Goal: Transaction & Acquisition: Purchase product/service

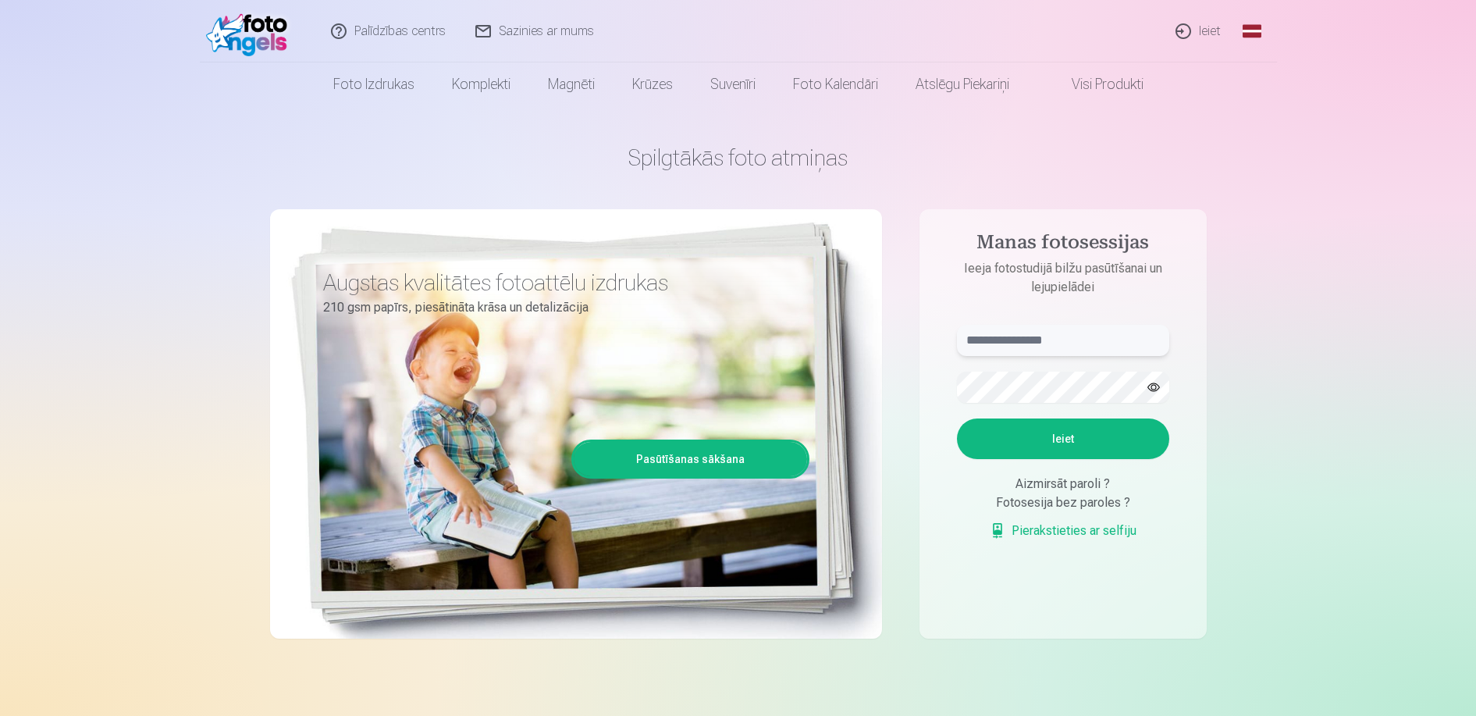
click at [1004, 340] on input "text" at bounding box center [1063, 340] width 212 height 31
type input "**********"
click at [991, 436] on button "Ieiet" at bounding box center [1063, 438] width 212 height 41
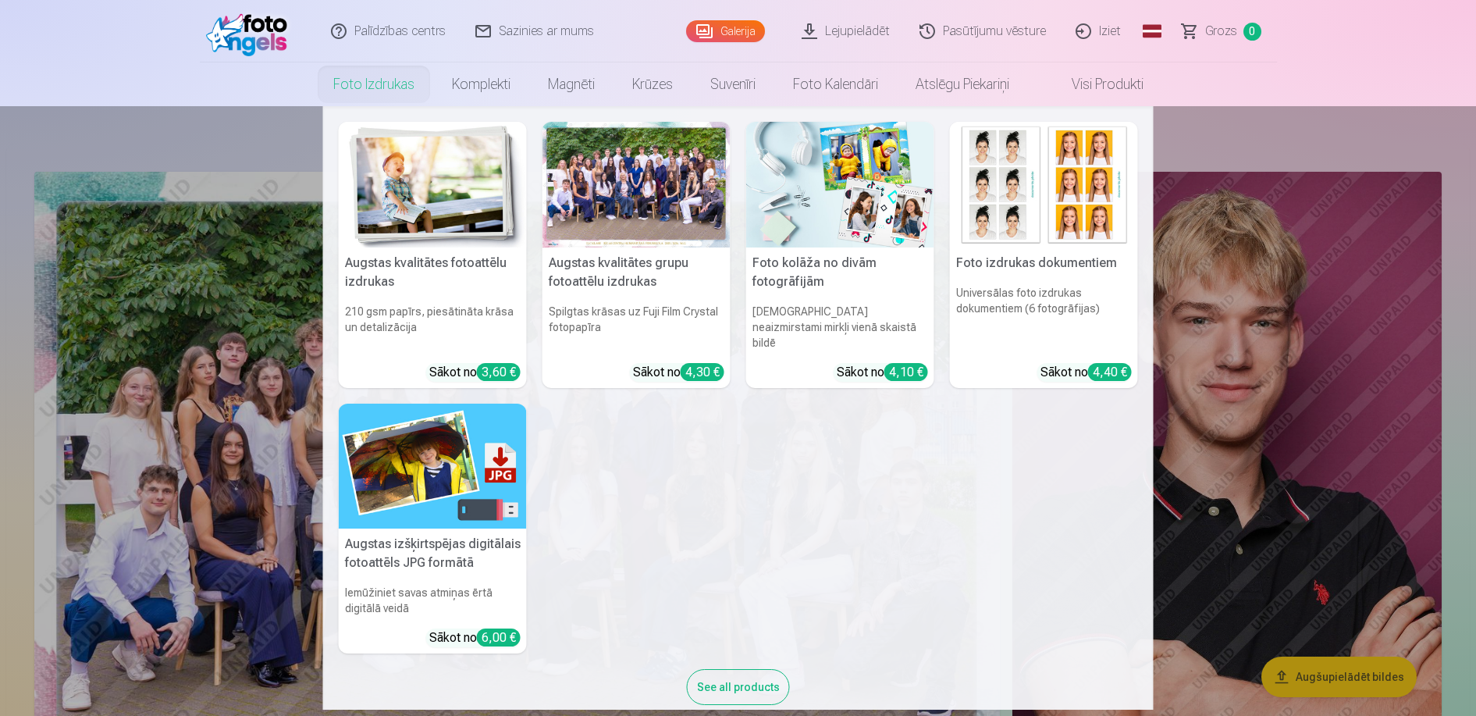
click at [222, 130] on nav "Augstas kvalitātes fotoattēlu izdrukas 210 gsm papīrs, piesātināta krāsa un det…" at bounding box center [738, 407] width 1476 height 603
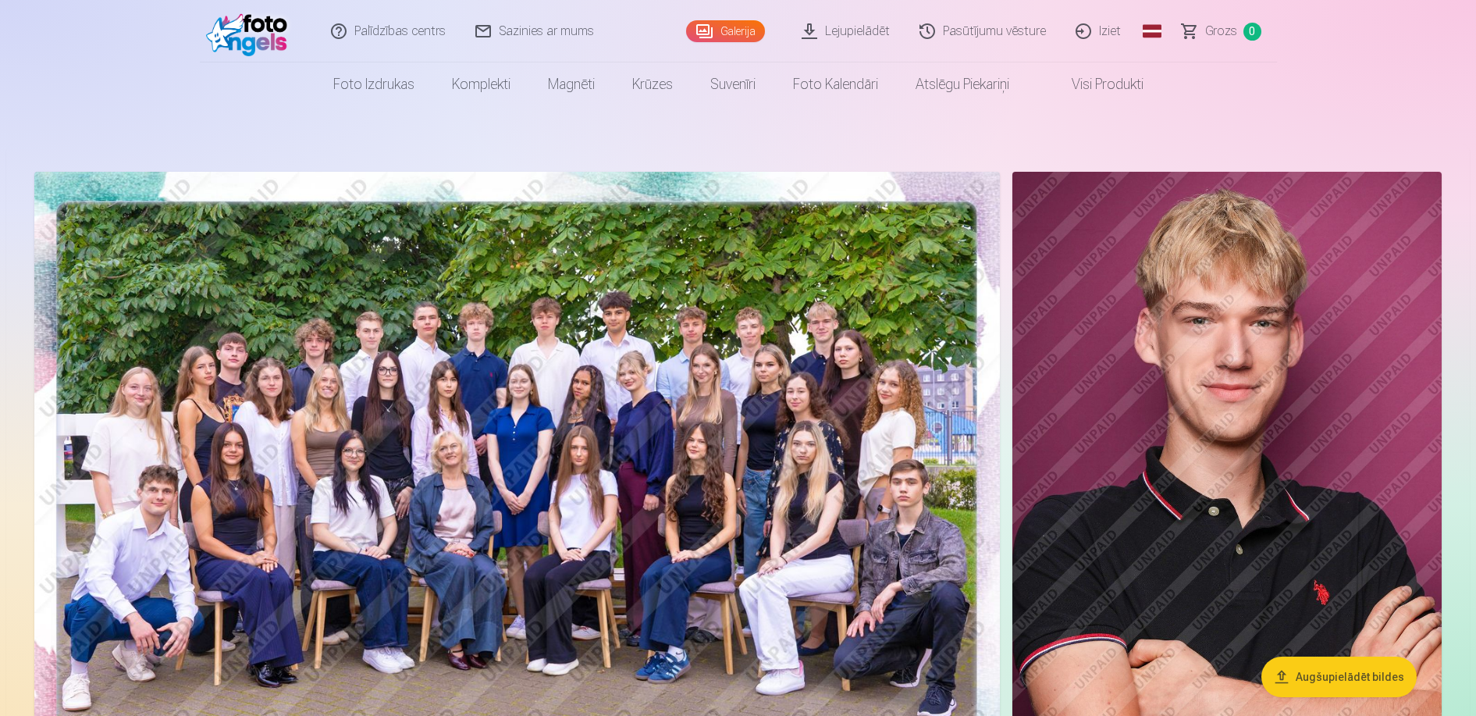
click at [567, 269] on img at bounding box center [517, 494] width 966 height 644
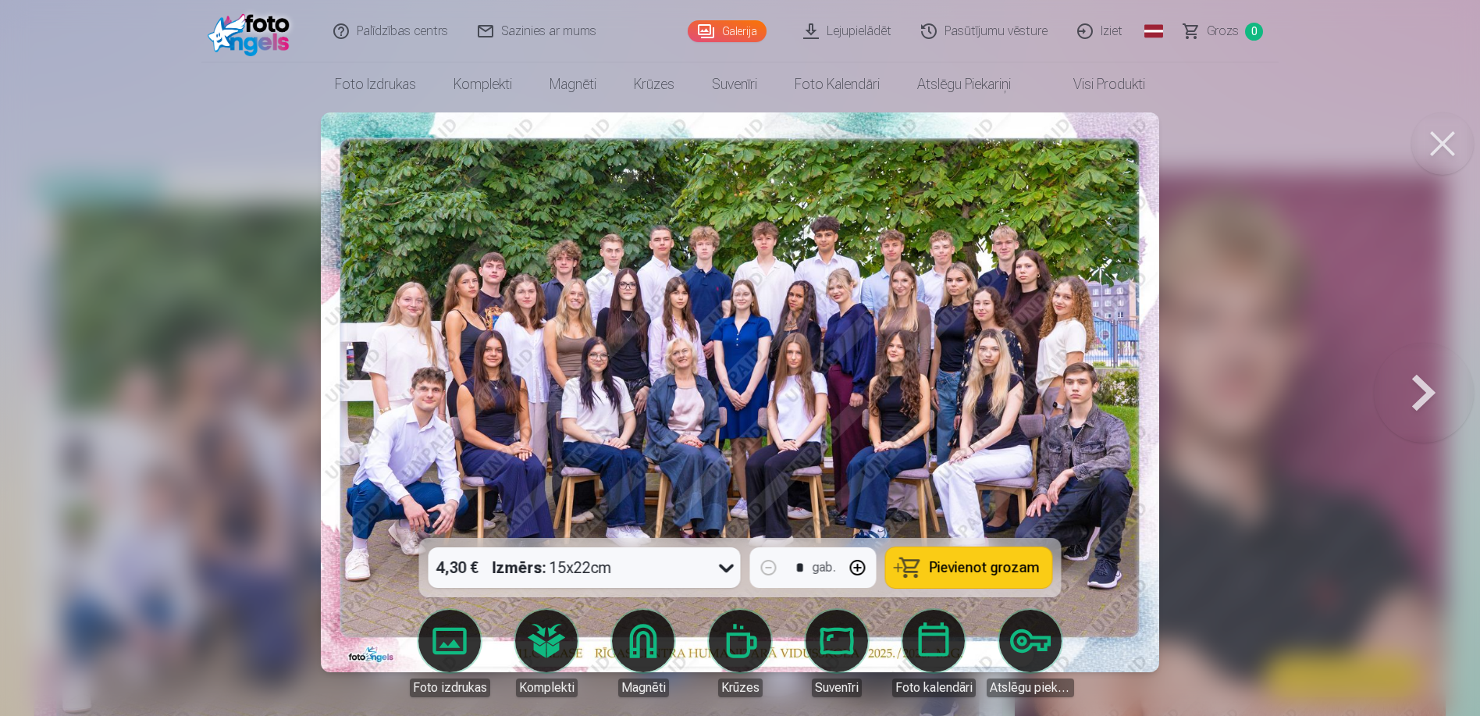
click at [719, 560] on icon at bounding box center [726, 567] width 25 height 25
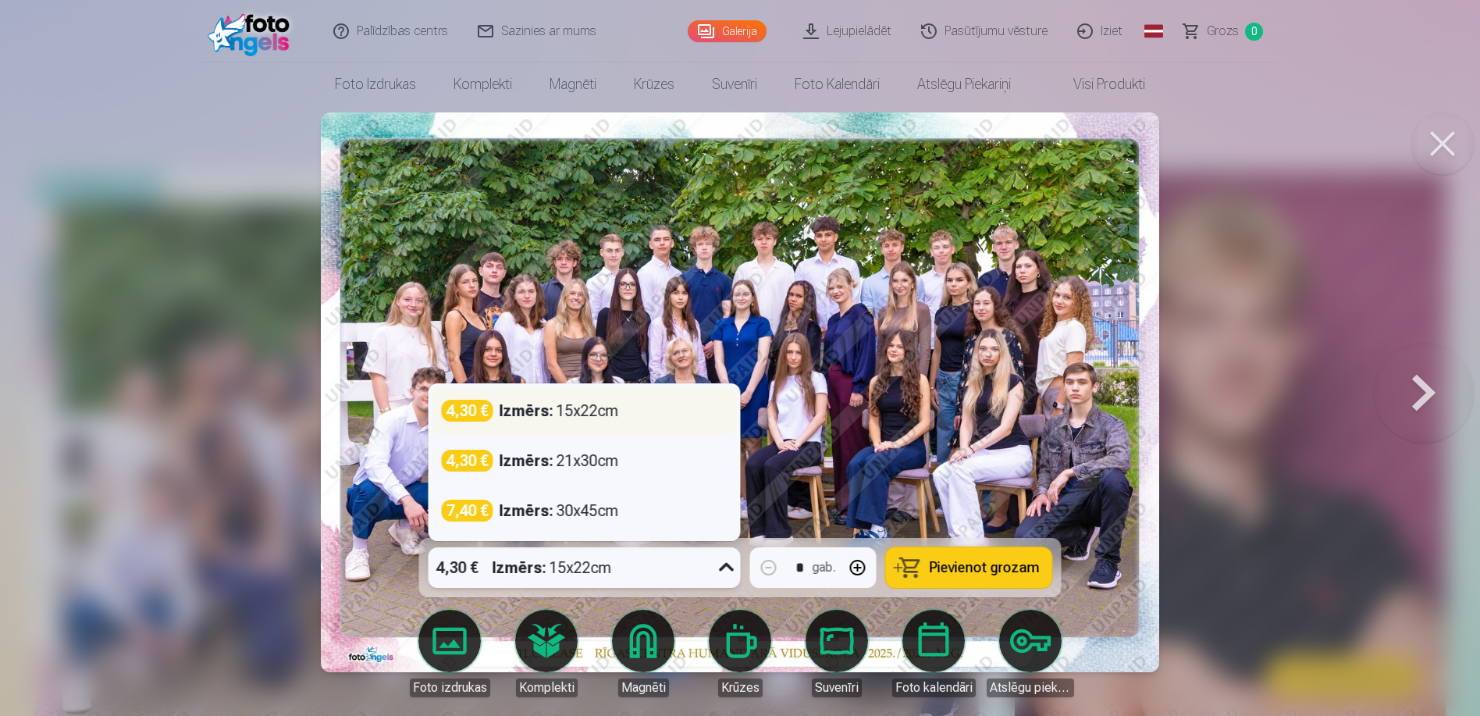
click at [628, 411] on div "4,30 € Izmērs : 15x22cm" at bounding box center [585, 411] width 286 height 22
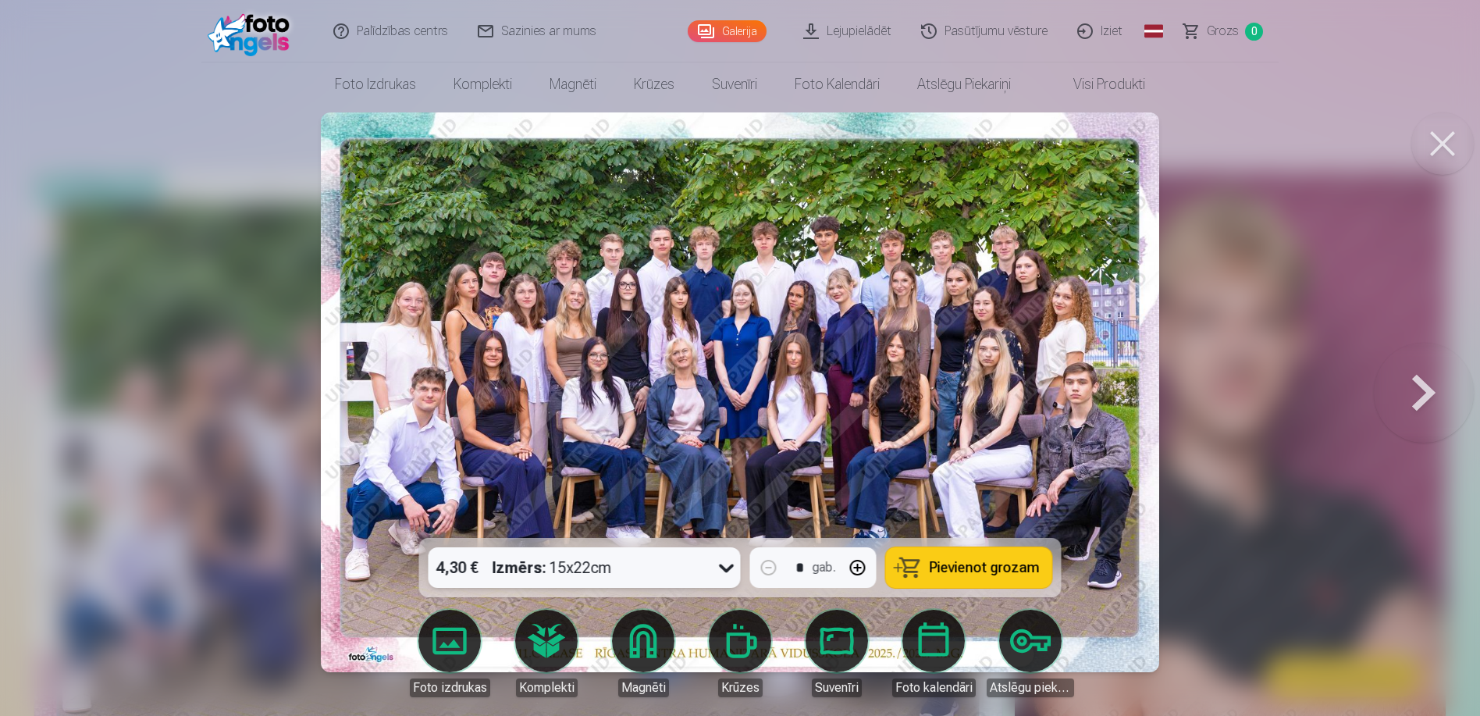
click at [998, 566] on span "Pievienot grozam" at bounding box center [985, 567] width 110 height 14
click at [1420, 387] on button at bounding box center [1424, 392] width 100 height 260
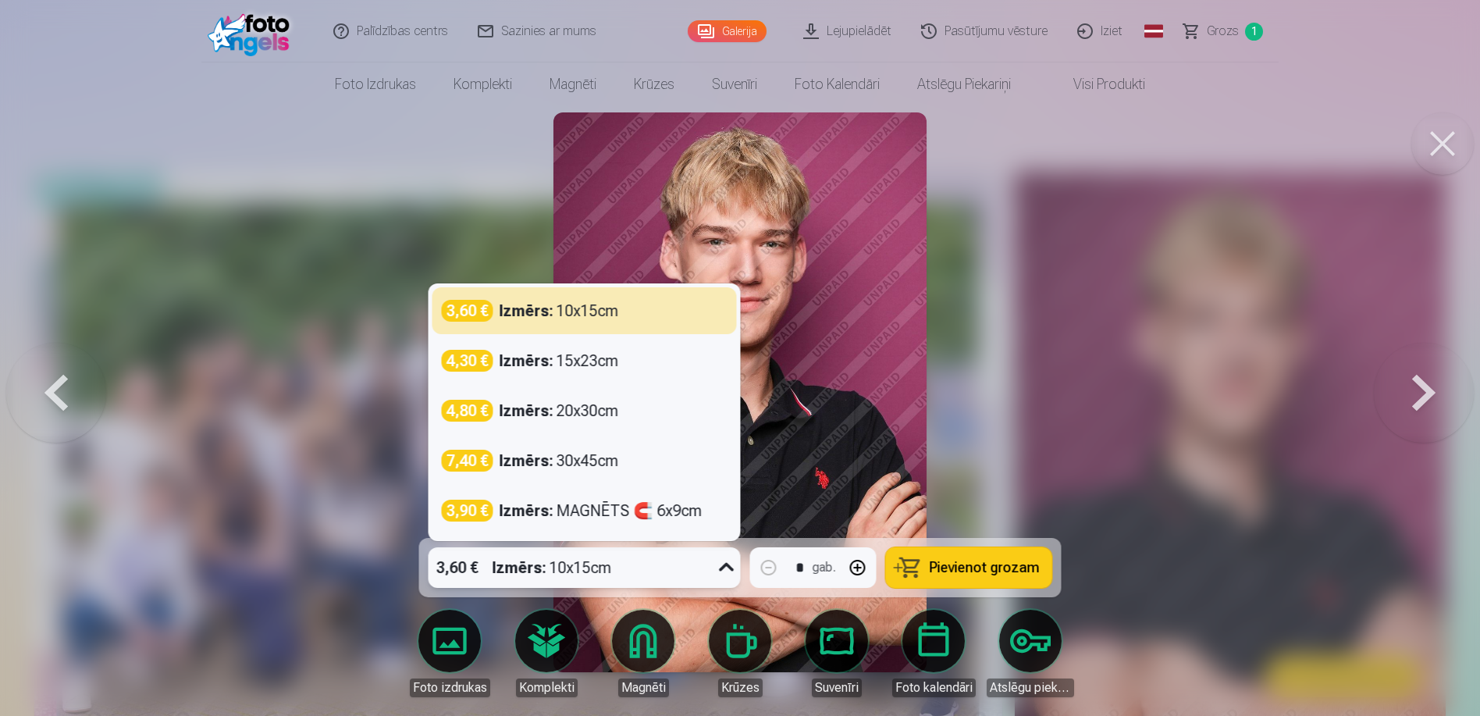
click at [735, 564] on icon at bounding box center [726, 567] width 25 height 25
click at [724, 574] on icon at bounding box center [726, 567] width 25 height 25
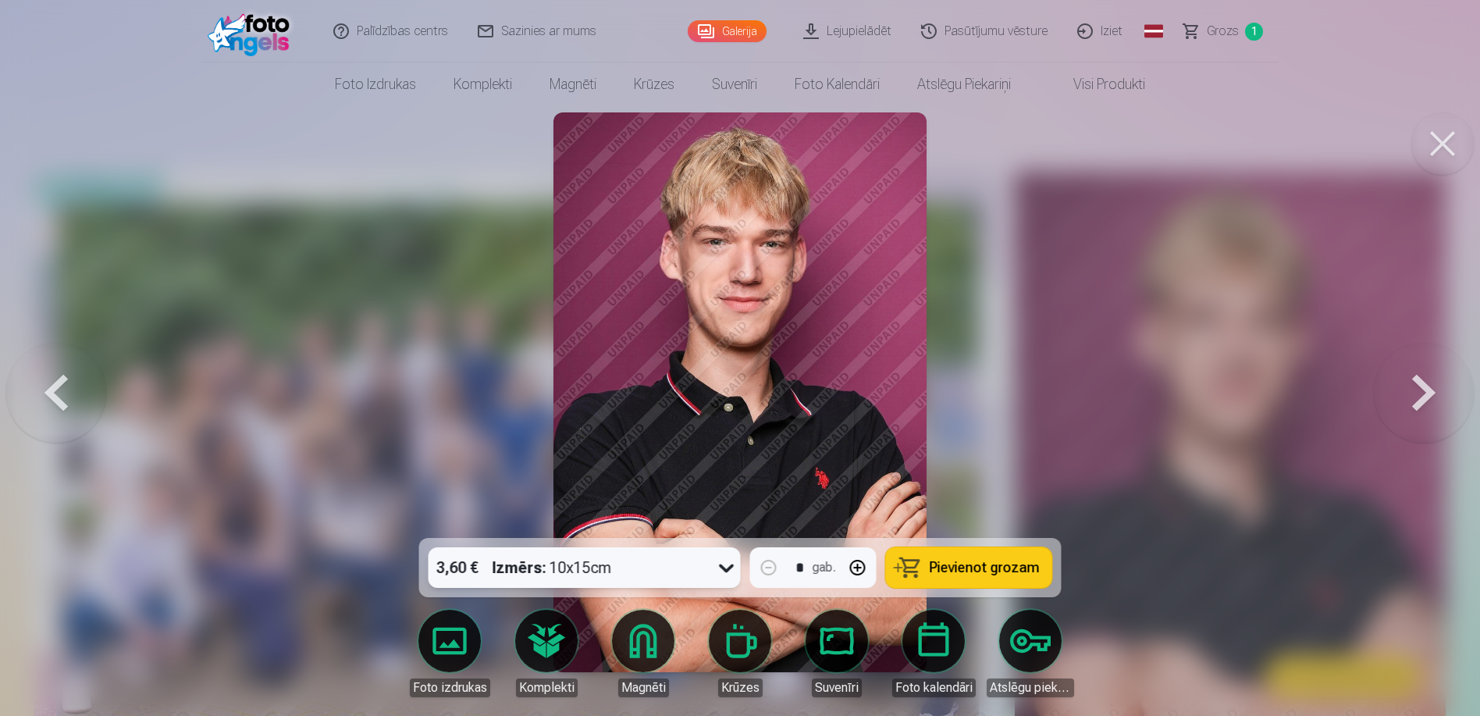
click at [856, 571] on button "button" at bounding box center [857, 567] width 37 height 37
click at [946, 561] on span "Pievienot grozam" at bounding box center [985, 567] width 110 height 14
type input "*"
click at [1428, 399] on button at bounding box center [1424, 392] width 100 height 260
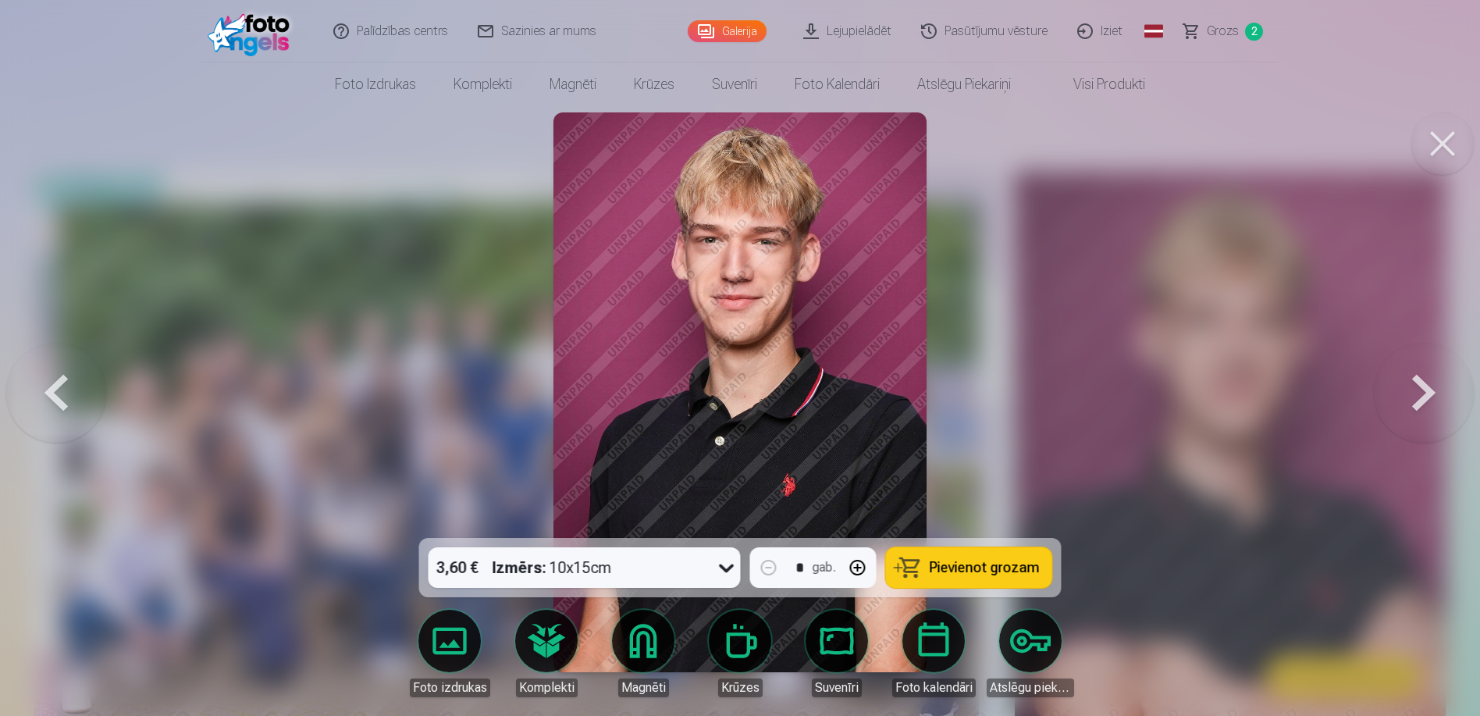
click at [952, 567] on span "Pievienot grozam" at bounding box center [985, 567] width 110 height 14
click at [1416, 397] on button at bounding box center [1424, 392] width 100 height 260
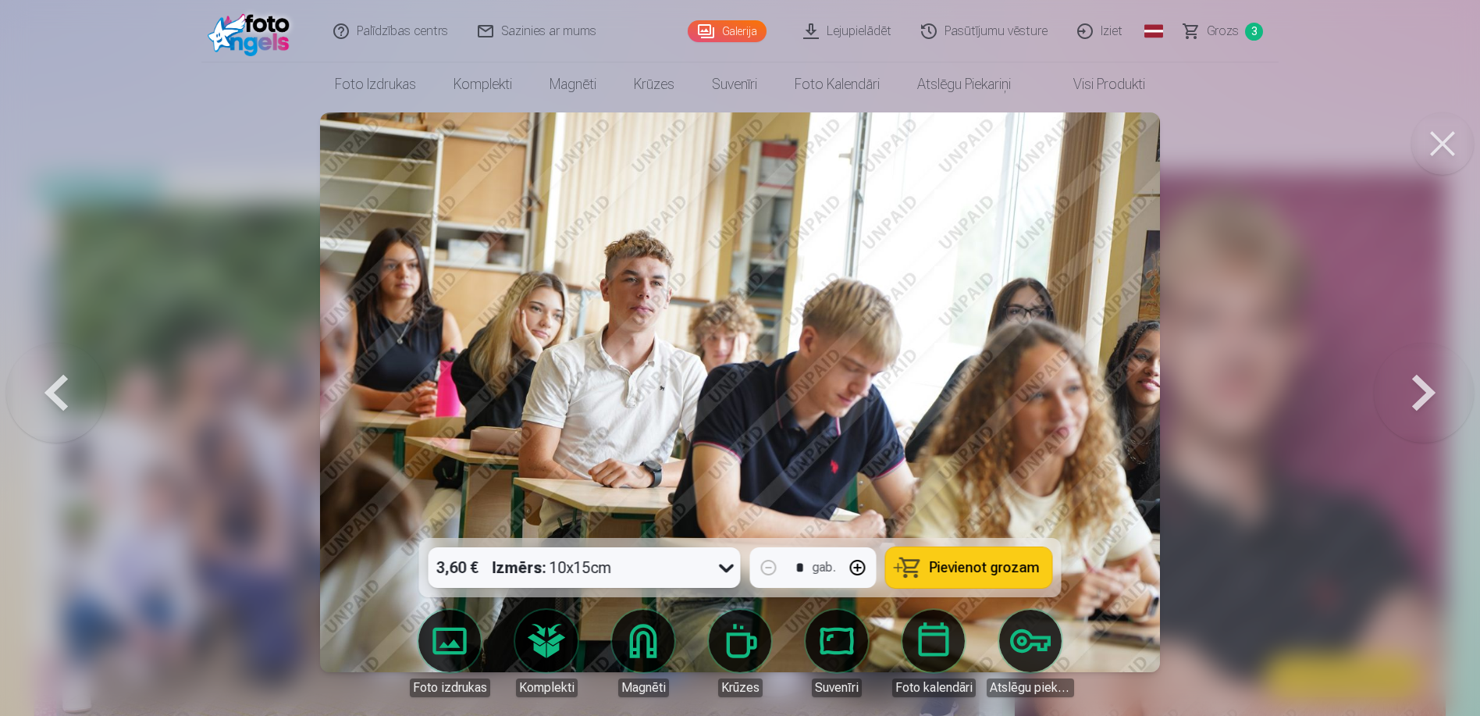
click at [1416, 397] on button at bounding box center [1424, 392] width 100 height 260
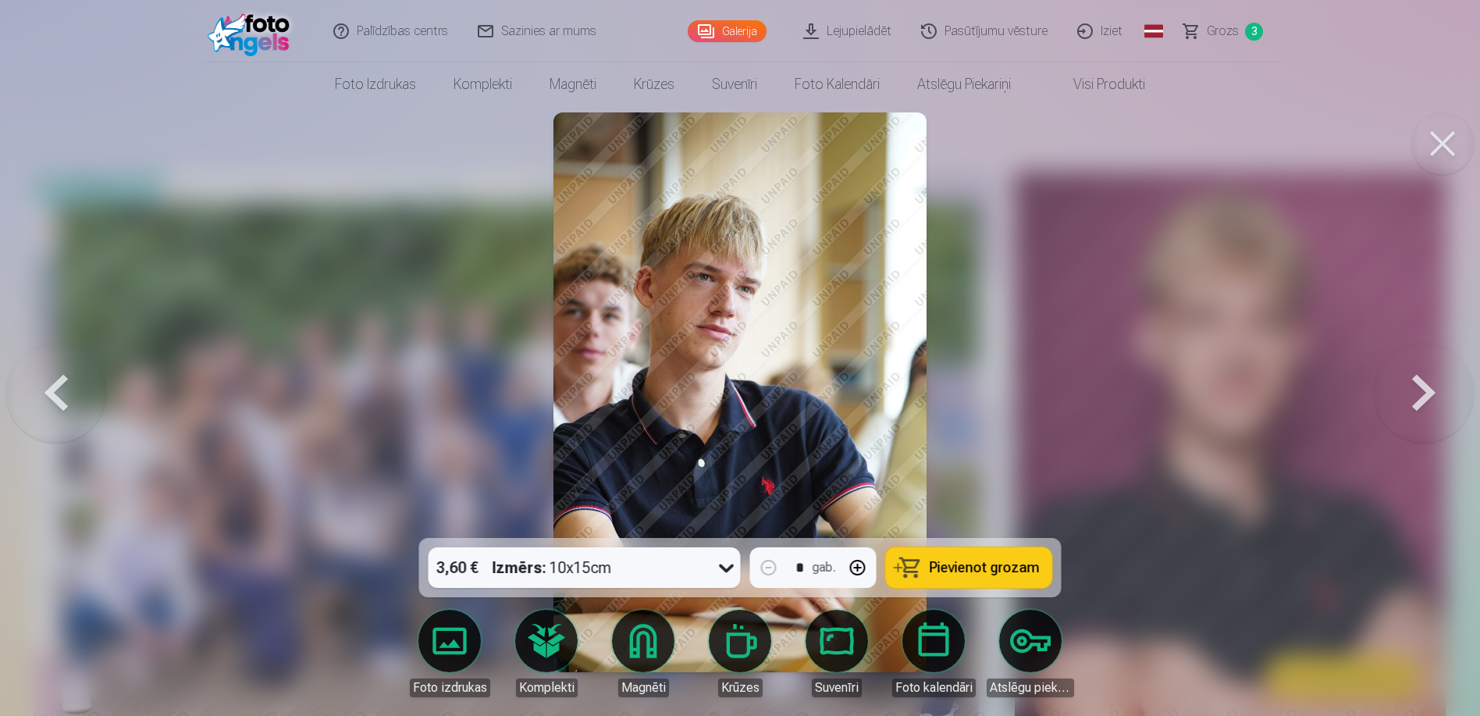
click at [956, 566] on span "Pievienot grozam" at bounding box center [985, 567] width 110 height 14
click at [1424, 406] on button at bounding box center [1424, 392] width 100 height 260
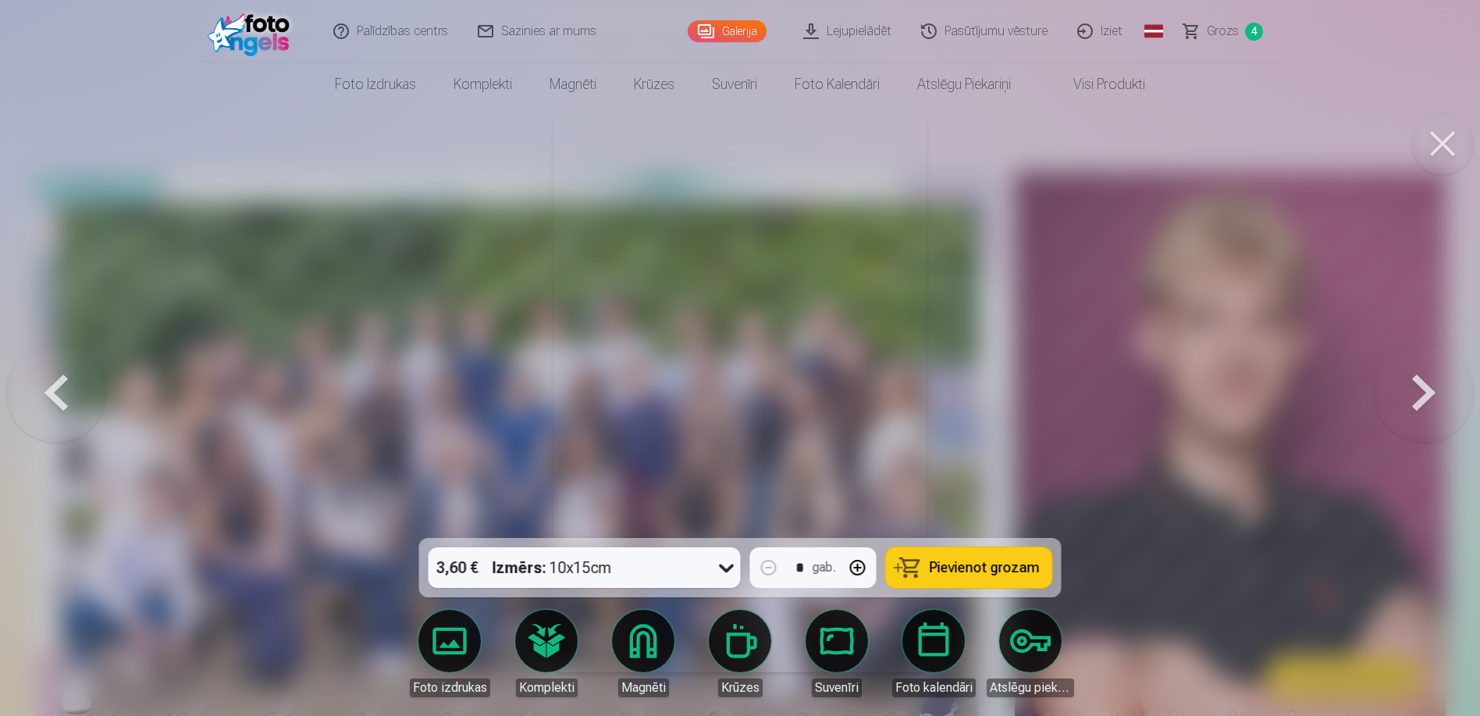
click at [1424, 406] on button at bounding box center [1424, 392] width 100 height 260
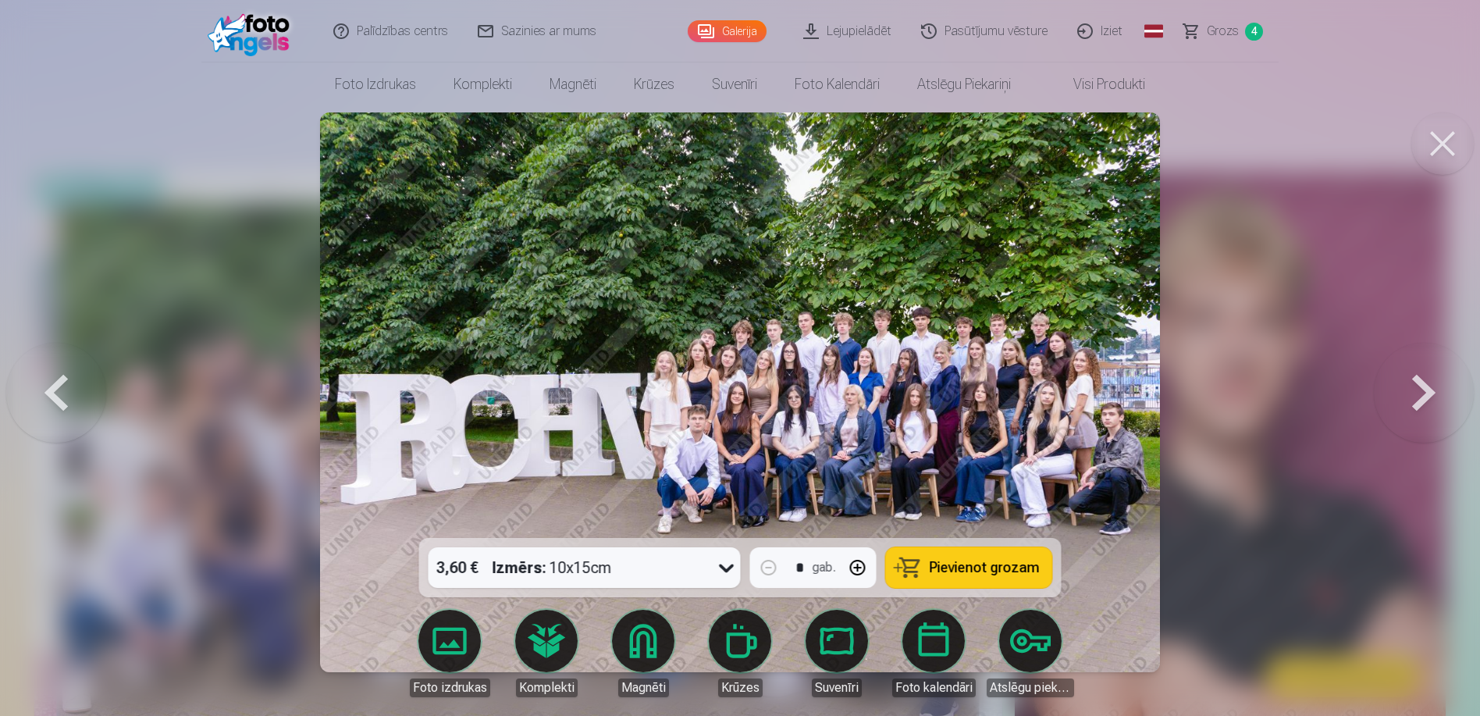
click at [546, 567] on strong "Izmērs :" at bounding box center [520, 568] width 54 height 22
click at [1411, 390] on button at bounding box center [1424, 392] width 100 height 260
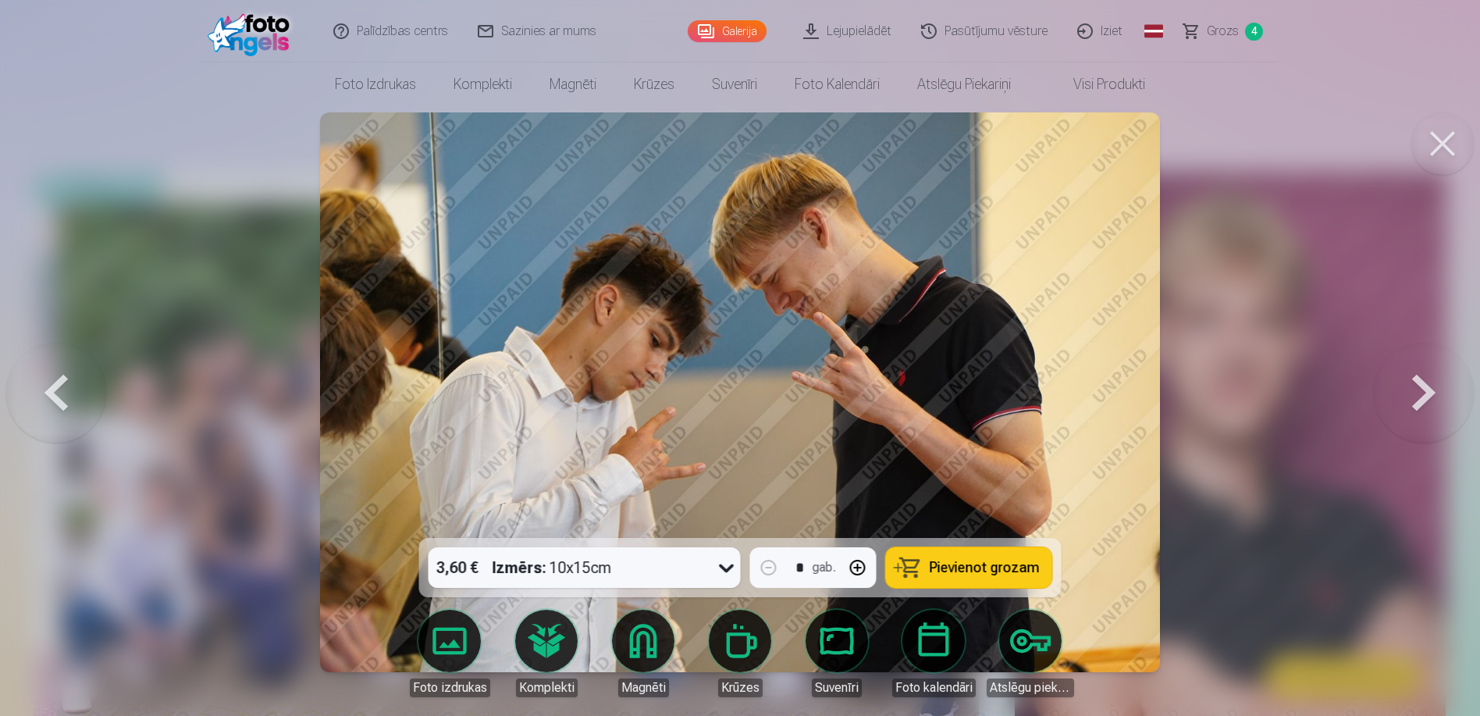
click at [994, 570] on span "Pievienot grozam" at bounding box center [985, 567] width 110 height 14
click at [1418, 398] on button at bounding box center [1424, 392] width 100 height 260
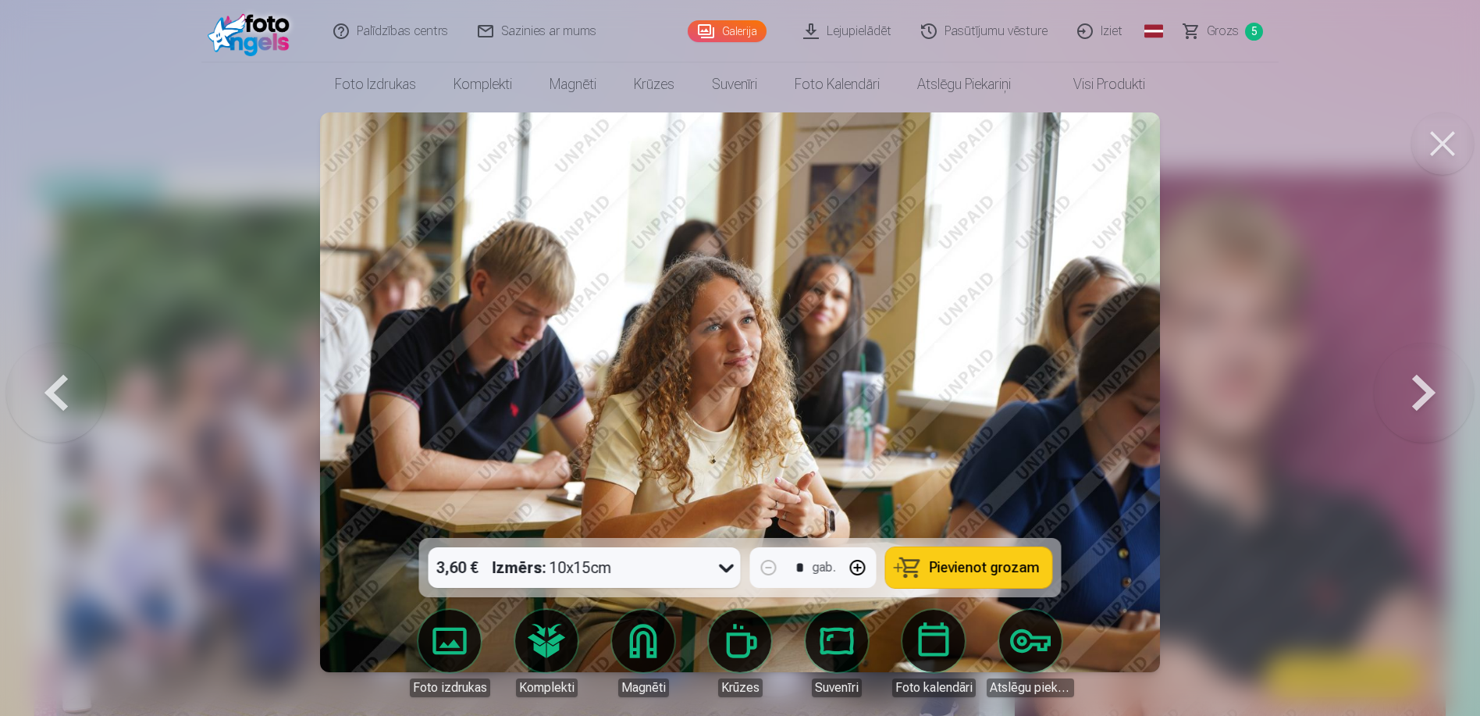
click at [1418, 398] on button at bounding box center [1424, 392] width 100 height 260
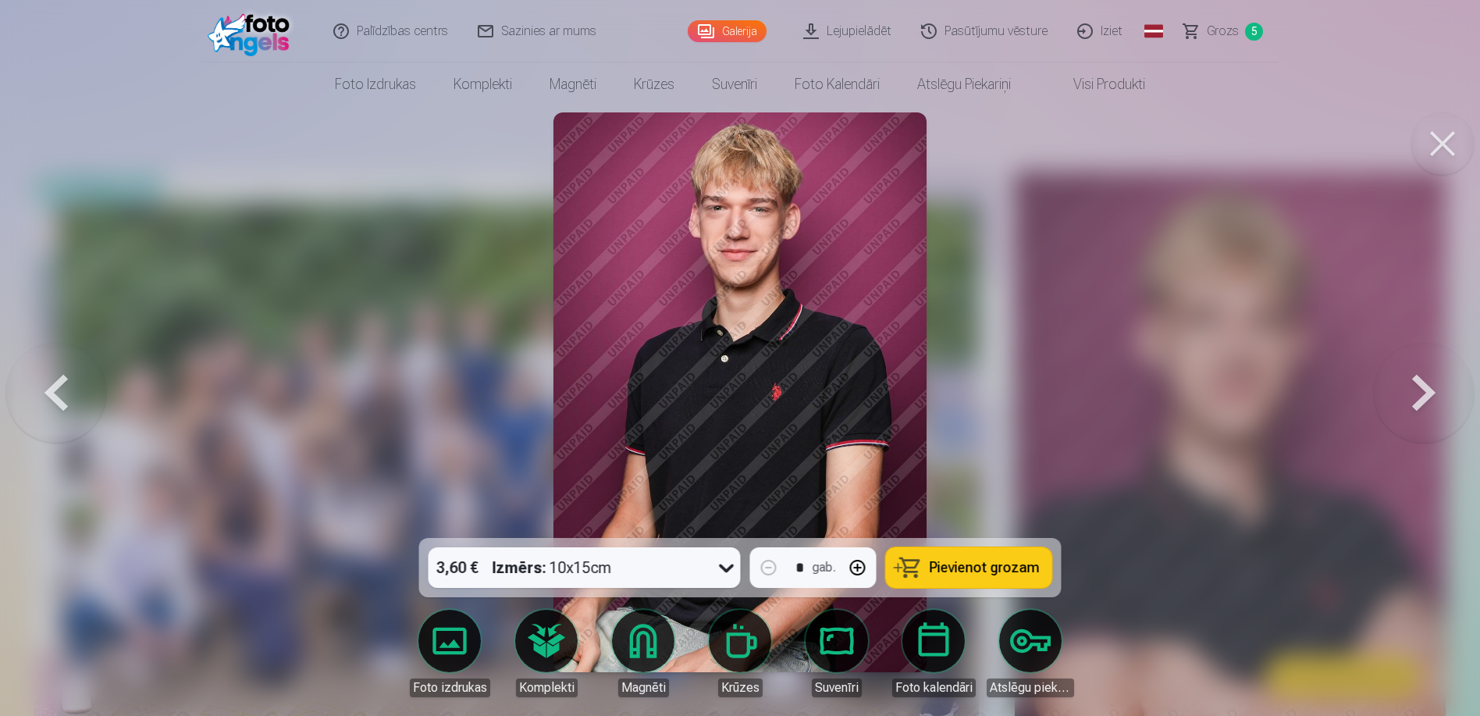
click at [1408, 401] on button at bounding box center [1424, 392] width 100 height 260
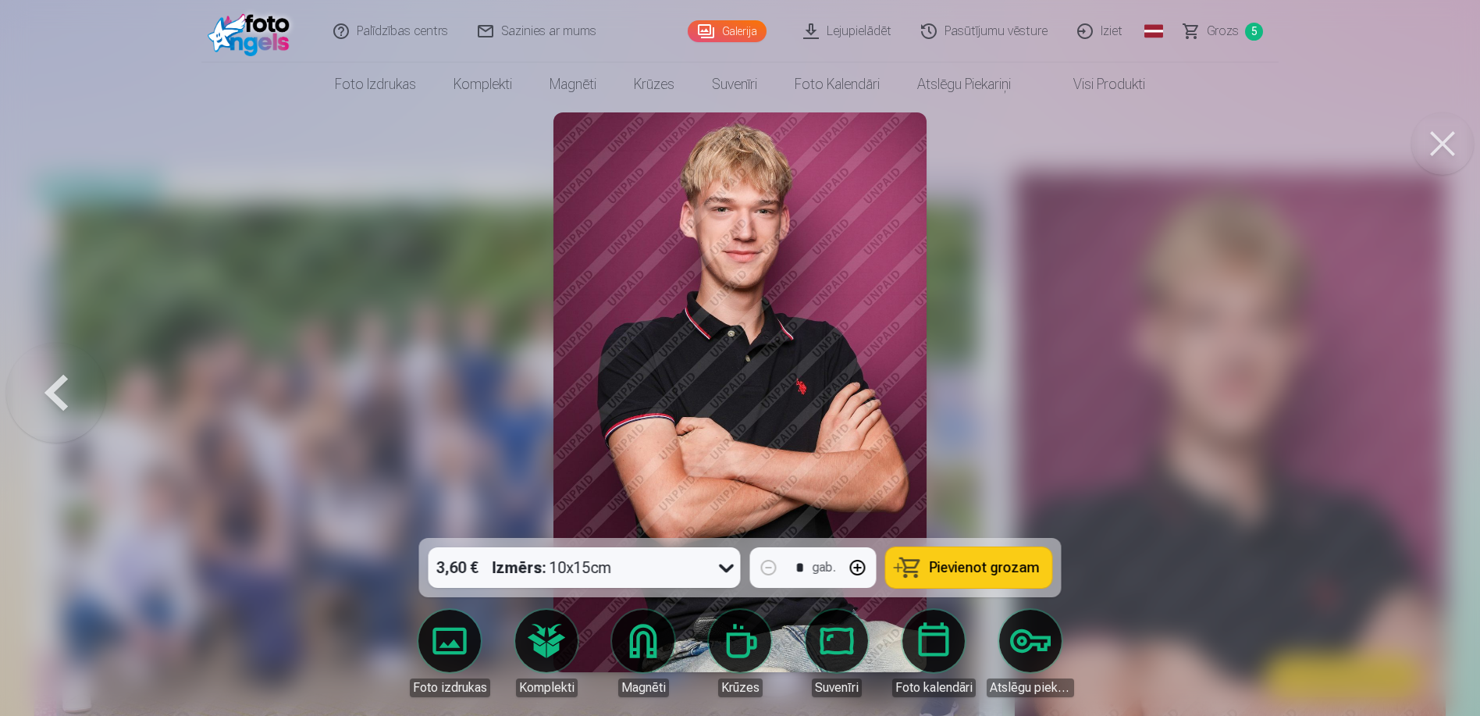
click at [1408, 401] on div at bounding box center [740, 358] width 1480 height 716
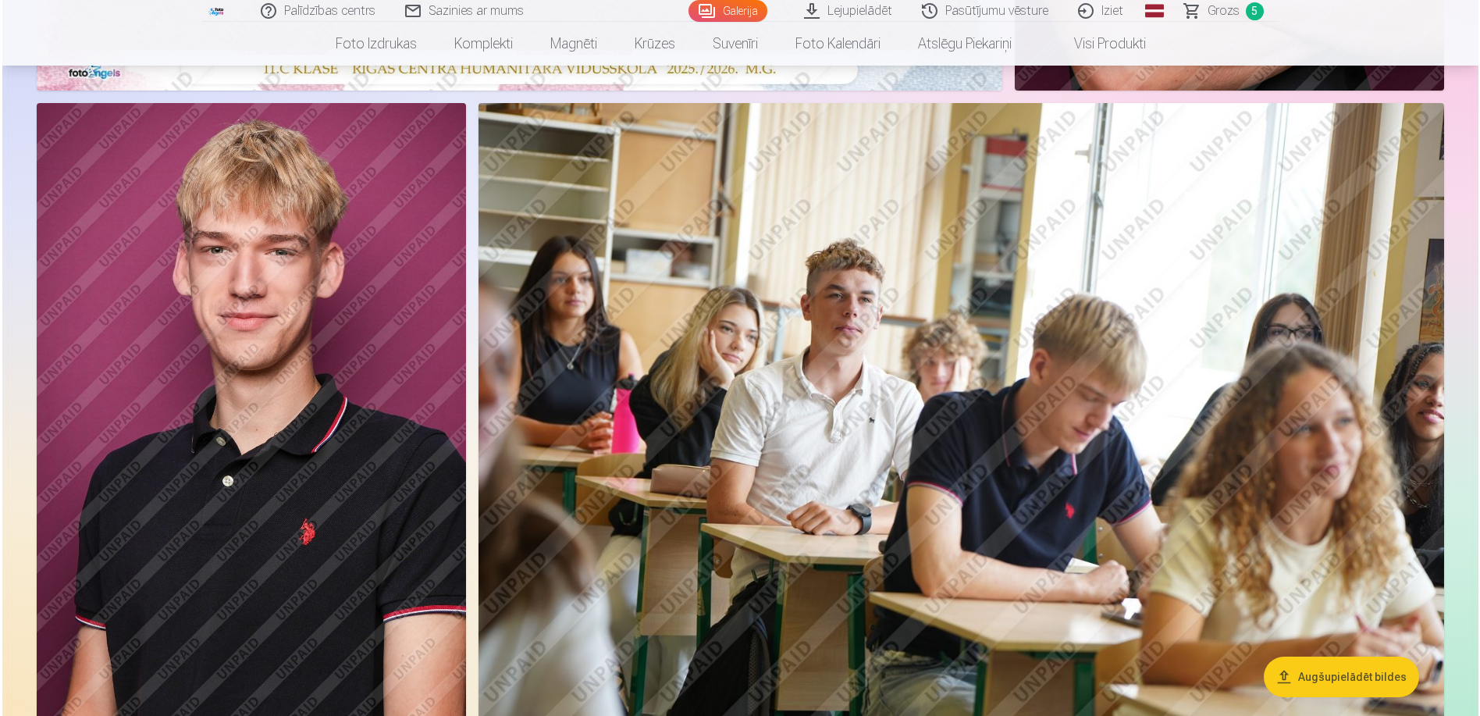
scroll to position [703, 0]
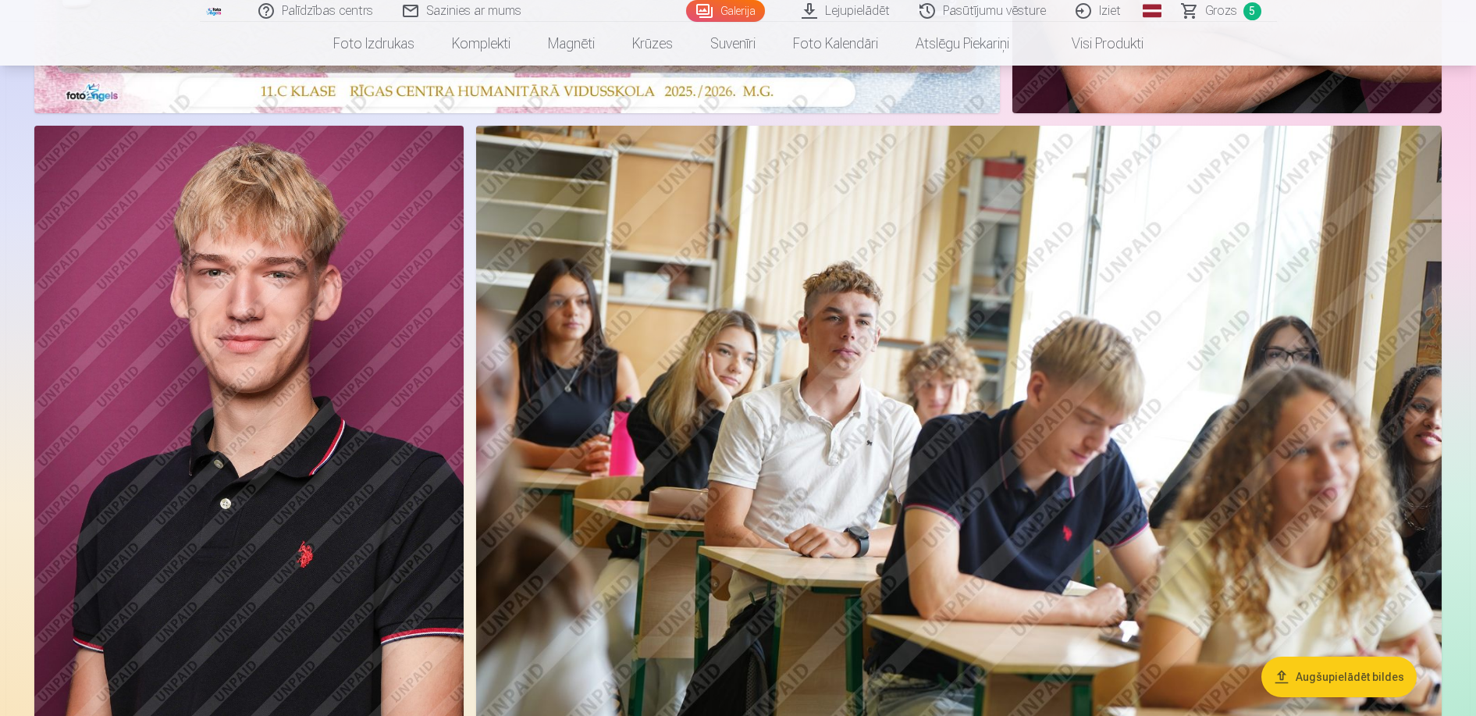
click at [329, 570] on img at bounding box center [248, 448] width 429 height 644
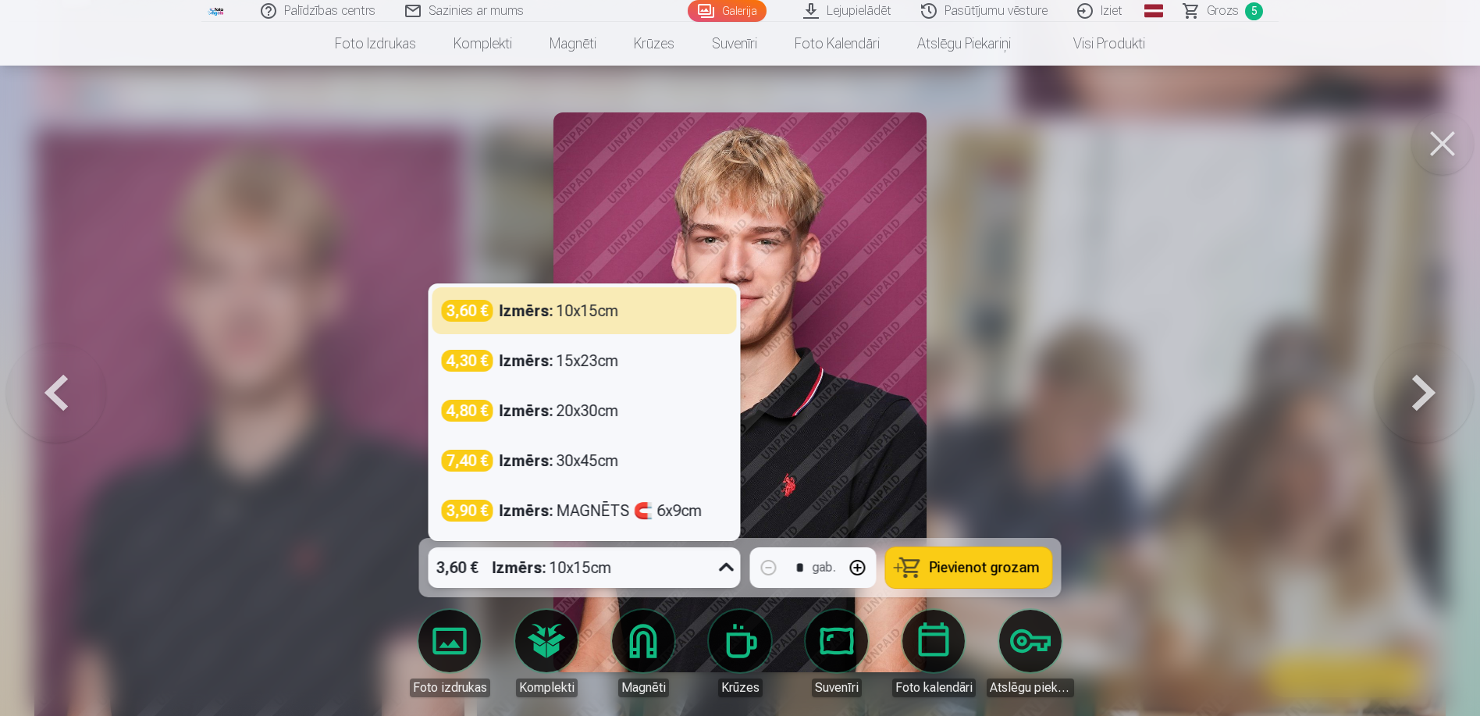
click at [720, 567] on icon at bounding box center [726, 567] width 25 height 25
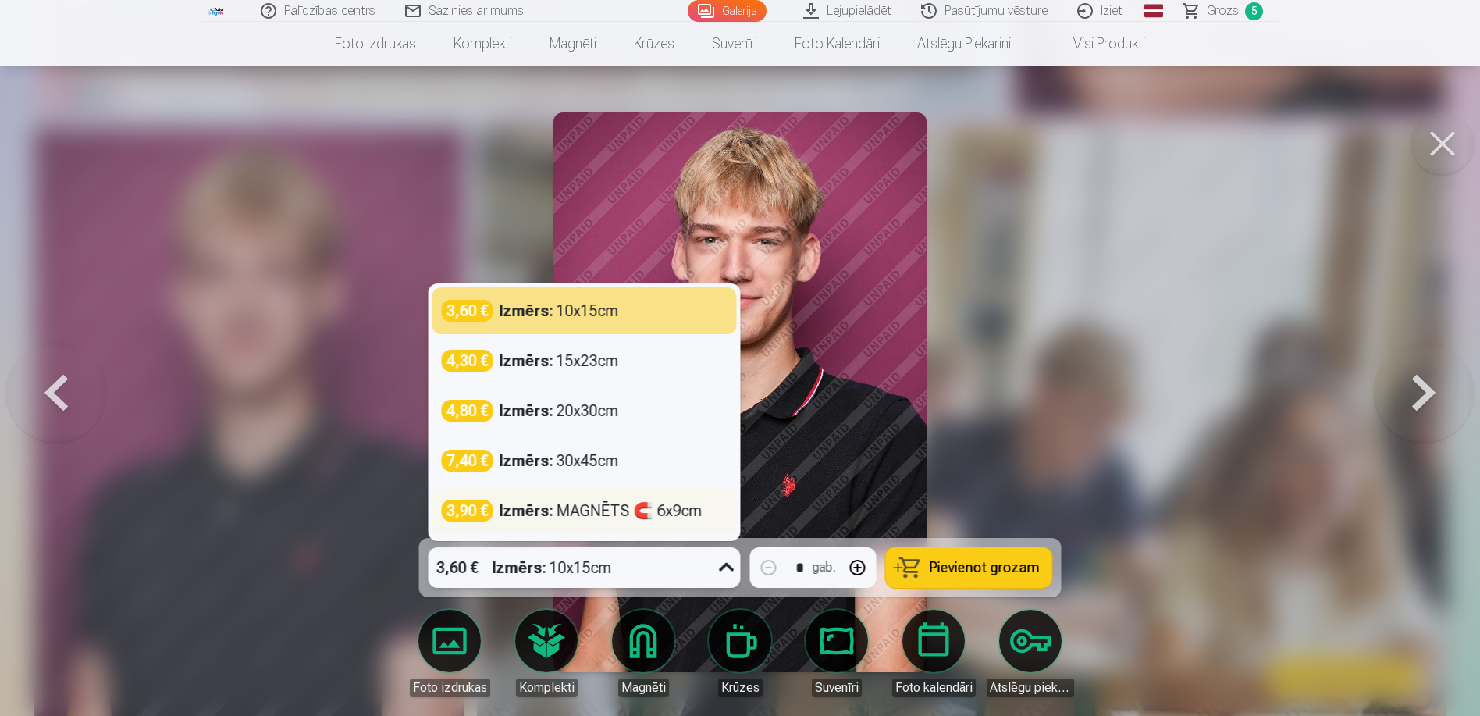
click at [555, 512] on div "Izmērs : MAGNĒTS 🧲 6x9cm" at bounding box center [601, 511] width 203 height 22
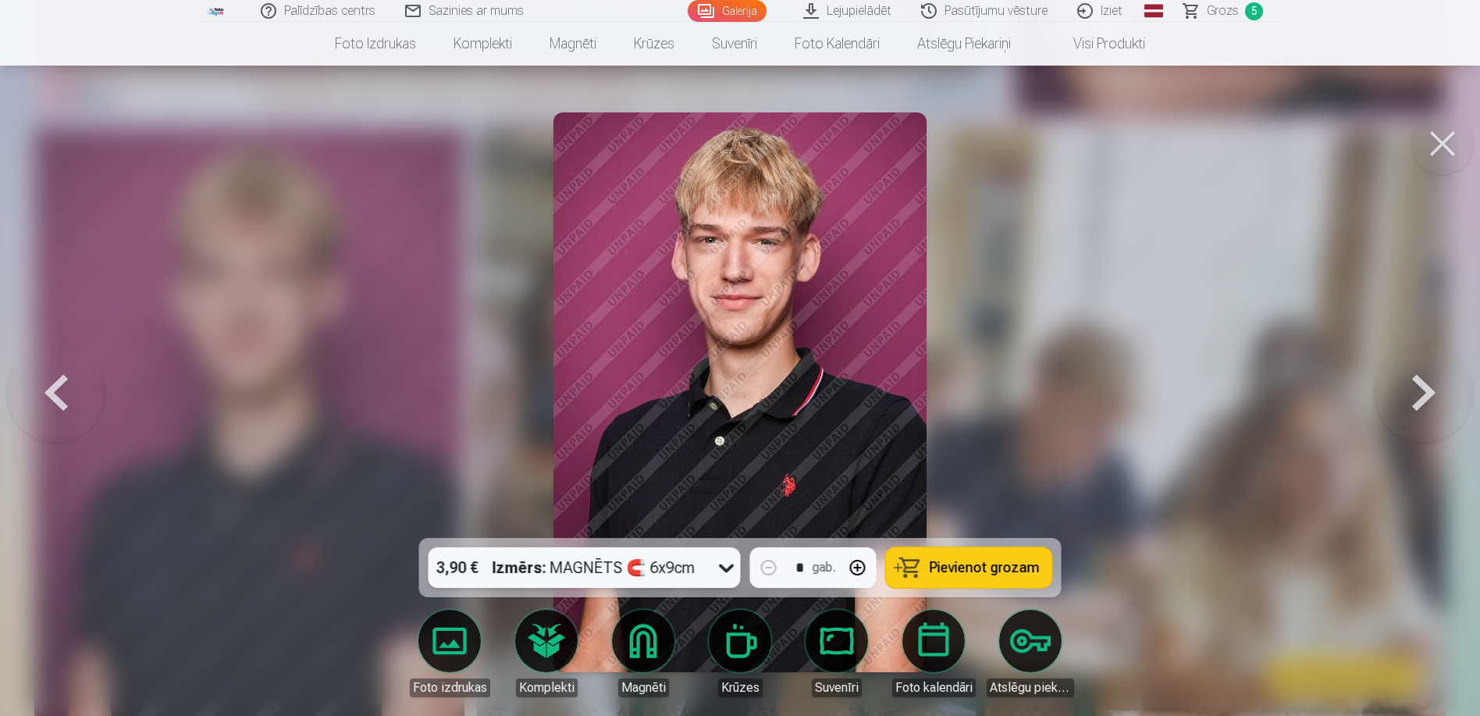
click at [980, 563] on span "Pievienot grozam" at bounding box center [985, 567] width 110 height 14
click at [1221, 10] on span "Grozs" at bounding box center [1223, 11] width 32 height 19
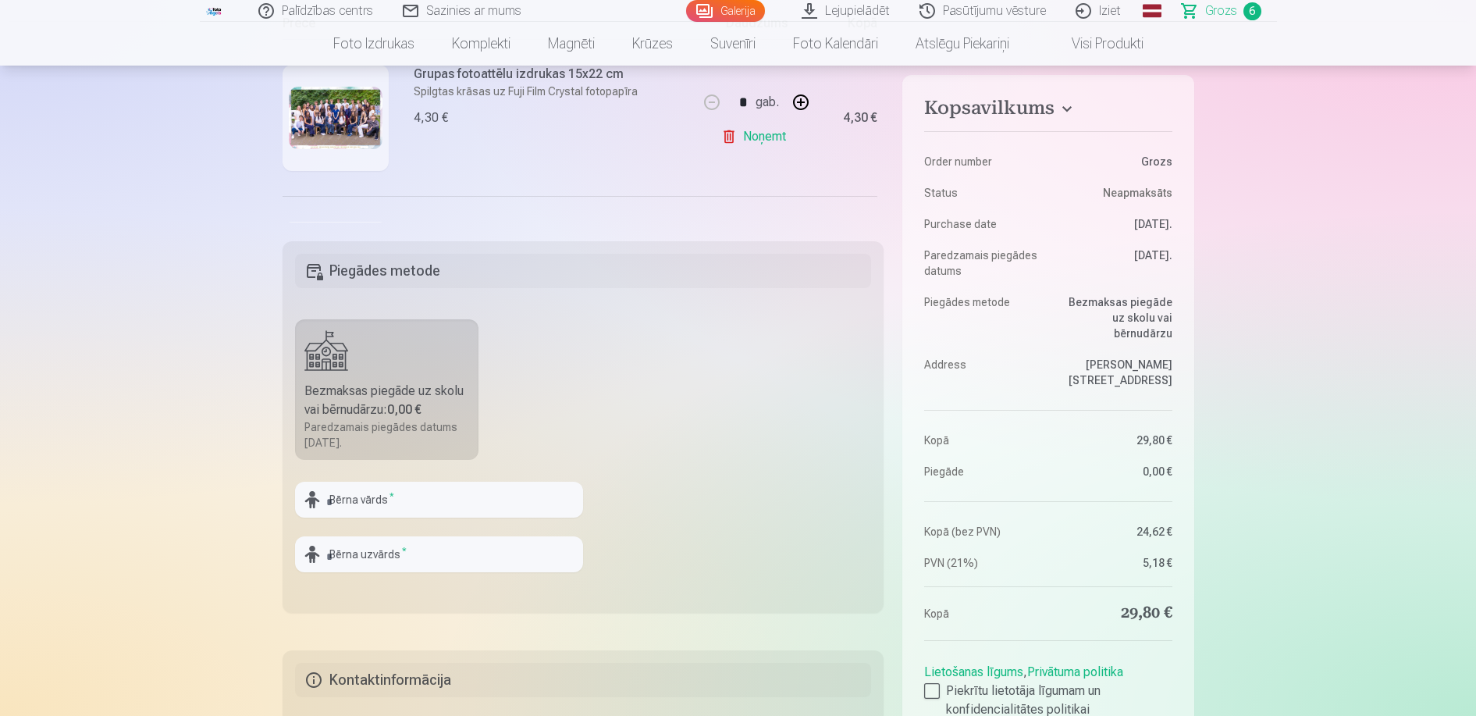
scroll to position [390, 0]
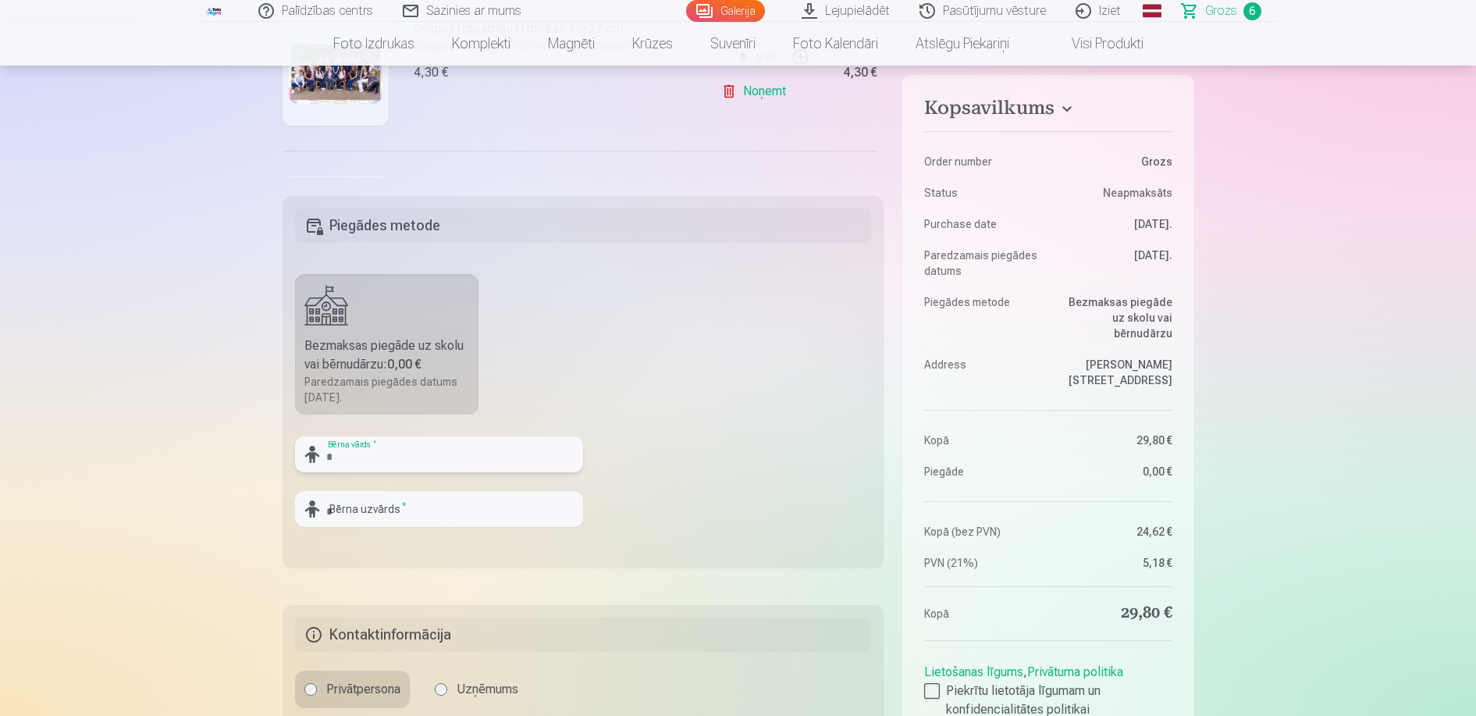
click at [414, 454] on input "text" at bounding box center [439, 454] width 288 height 36
type input "*******"
click at [340, 502] on input "text" at bounding box center [439, 509] width 288 height 36
type input "*********"
click at [685, 429] on fieldset "Piegādes metode Bezmaksas piegāde uz skolu vai bērnudārzu : 0,00 € Paredzamais …" at bounding box center [584, 382] width 602 height 372
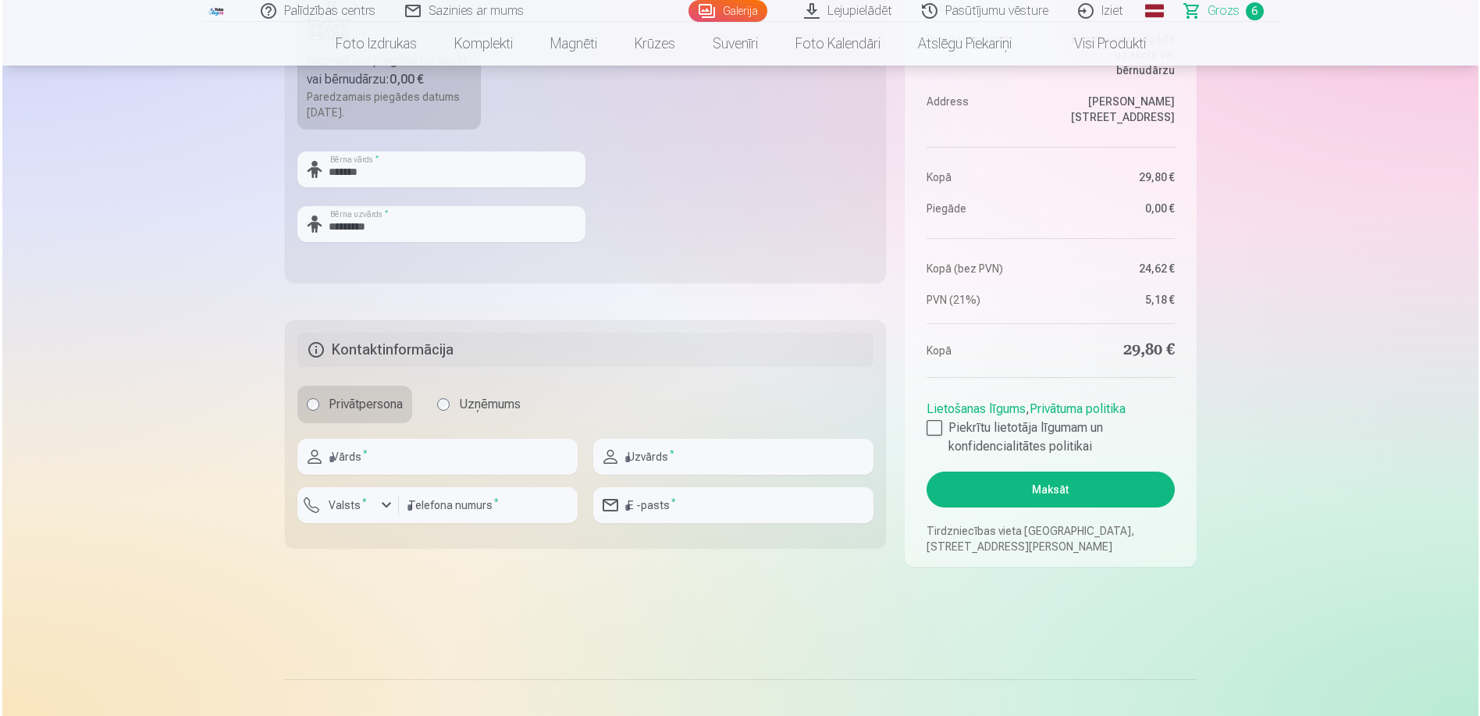
scroll to position [703, 0]
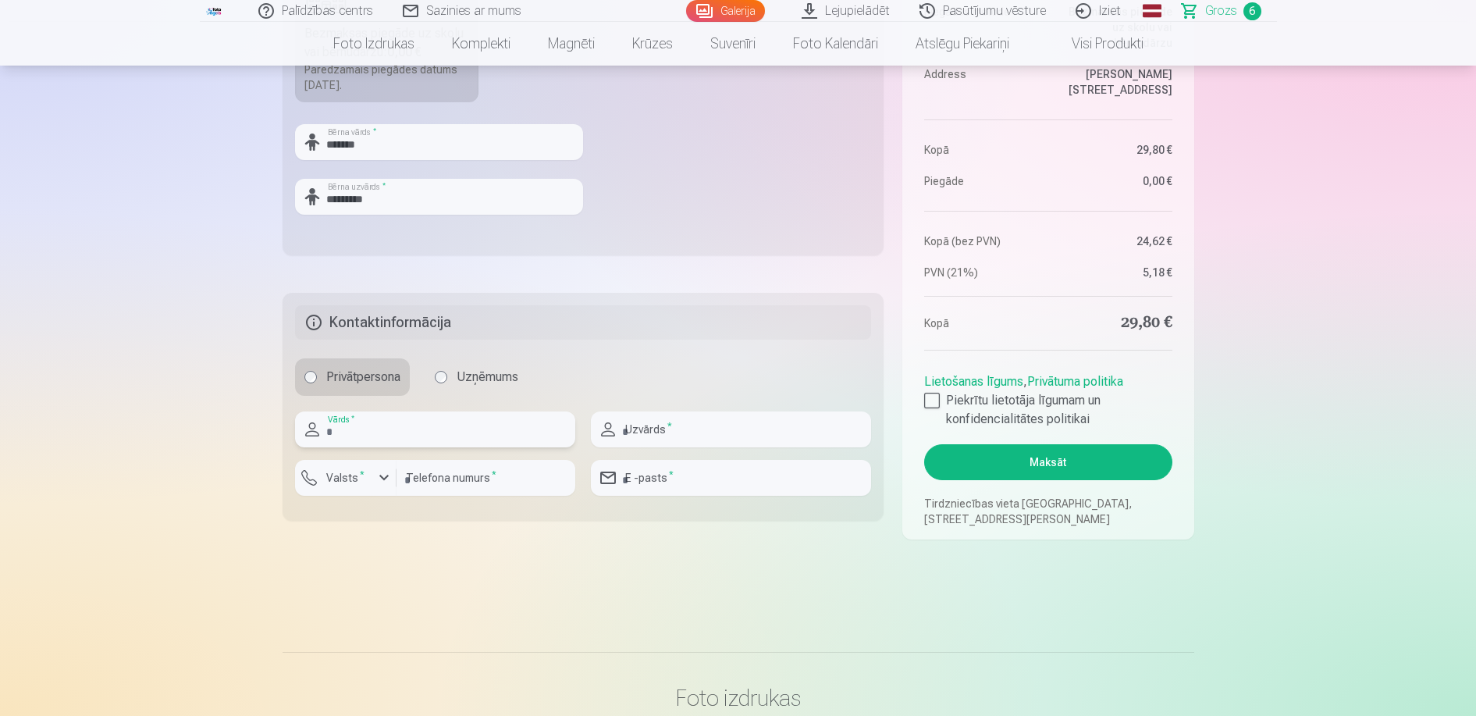
click at [400, 428] on input "text" at bounding box center [435, 429] width 280 height 36
type input "*****"
click at [727, 432] on input "text" at bounding box center [731, 429] width 280 height 36
type input "*********"
click at [373, 473] on button "Valsts *" at bounding box center [345, 478] width 101 height 36
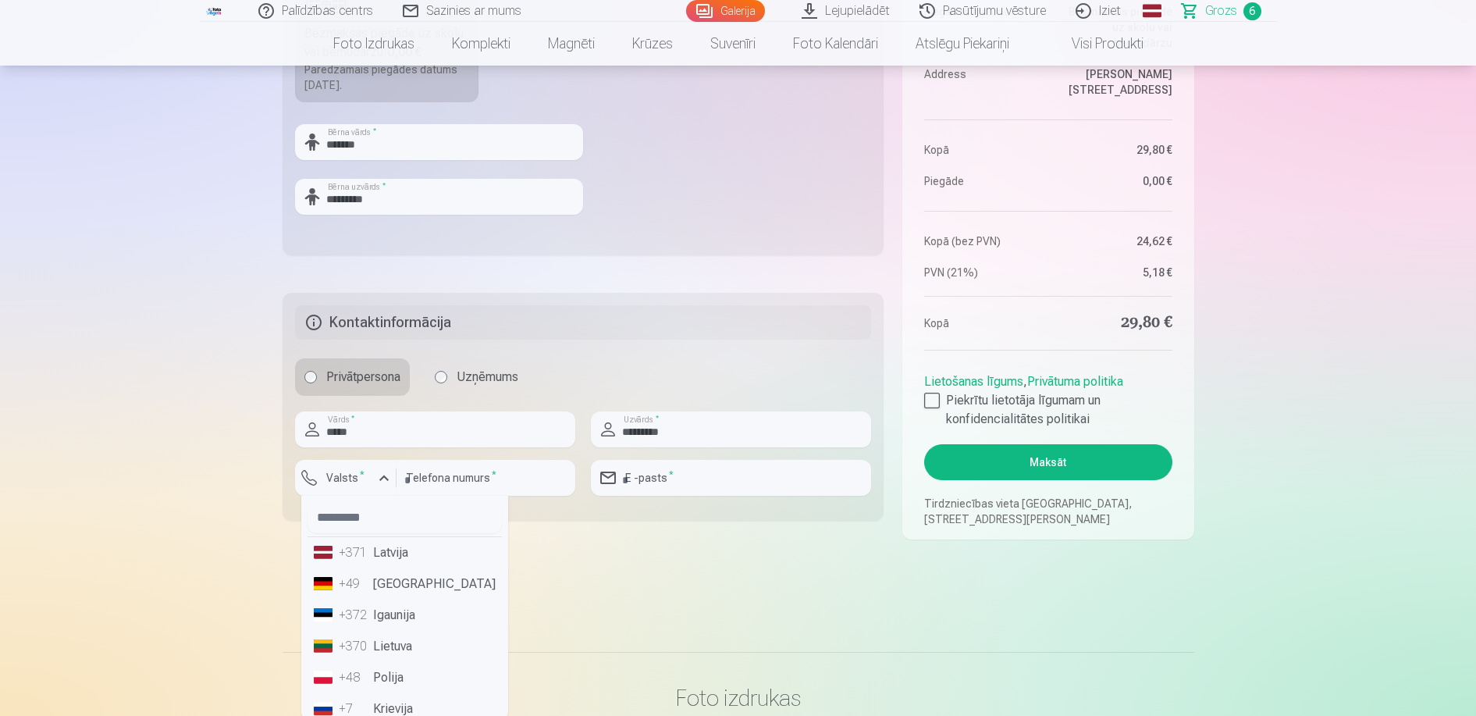
click at [386, 550] on li "+371 Latvija" at bounding box center [405, 552] width 194 height 31
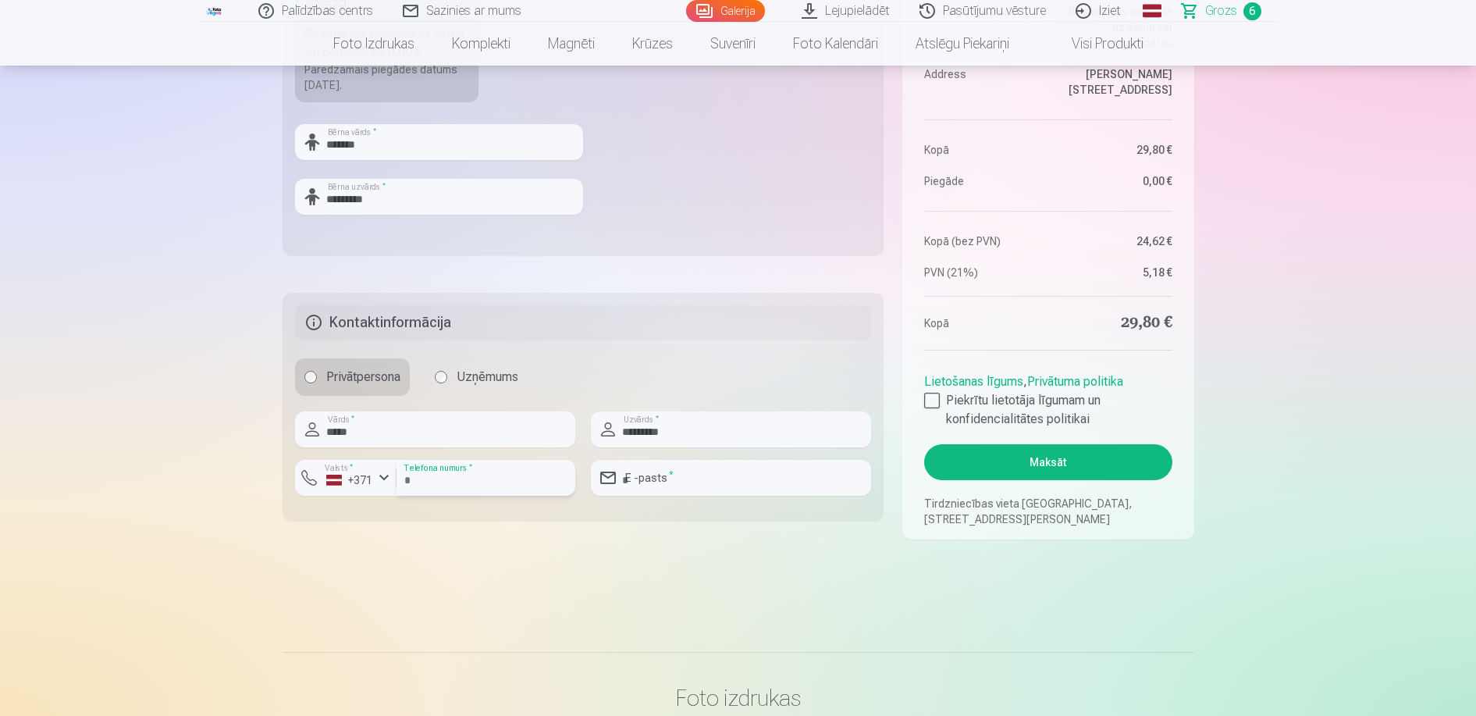
click at [434, 479] on input "number" at bounding box center [486, 478] width 179 height 36
type input "********"
click at [640, 478] on input "email" at bounding box center [731, 478] width 280 height 36
type input "**********"
click at [926, 400] on div at bounding box center [932, 401] width 16 height 16
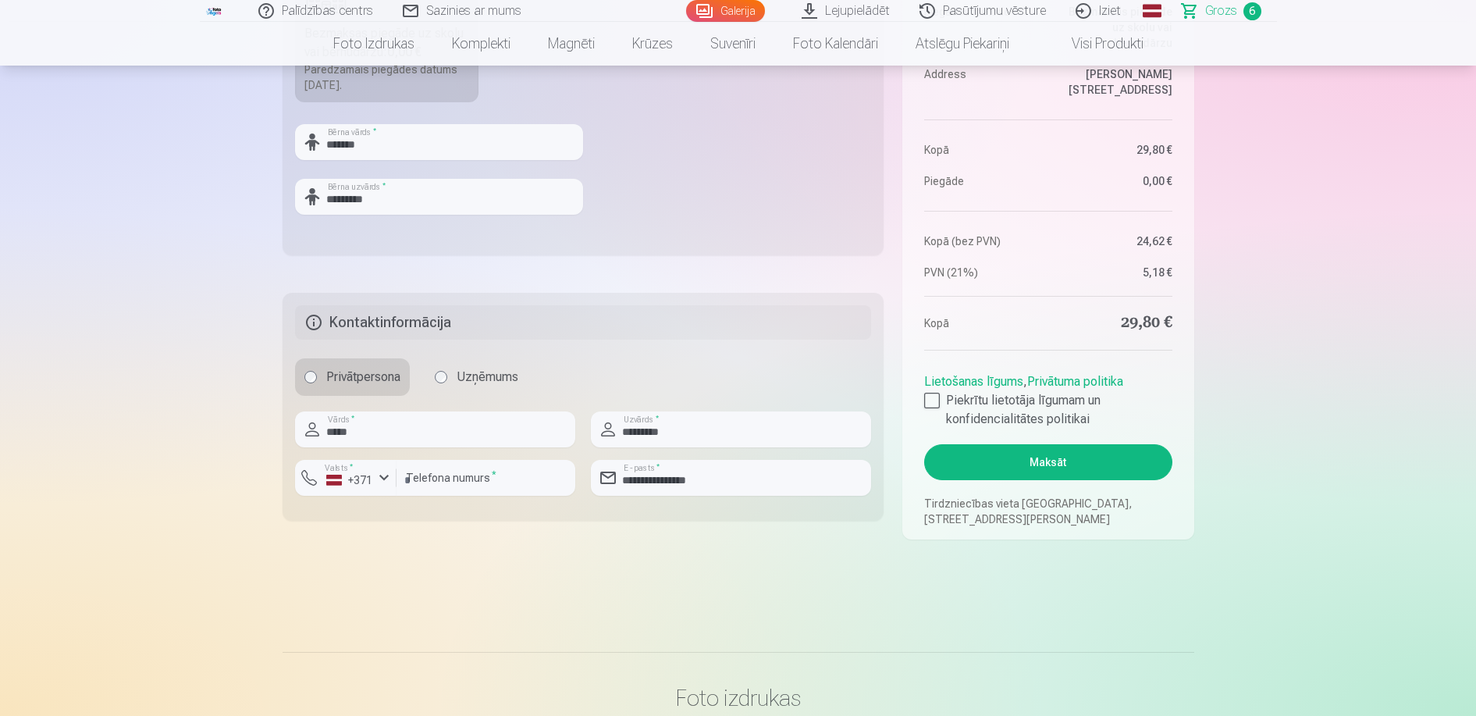
click at [998, 459] on button "Maksāt" at bounding box center [1047, 462] width 247 height 36
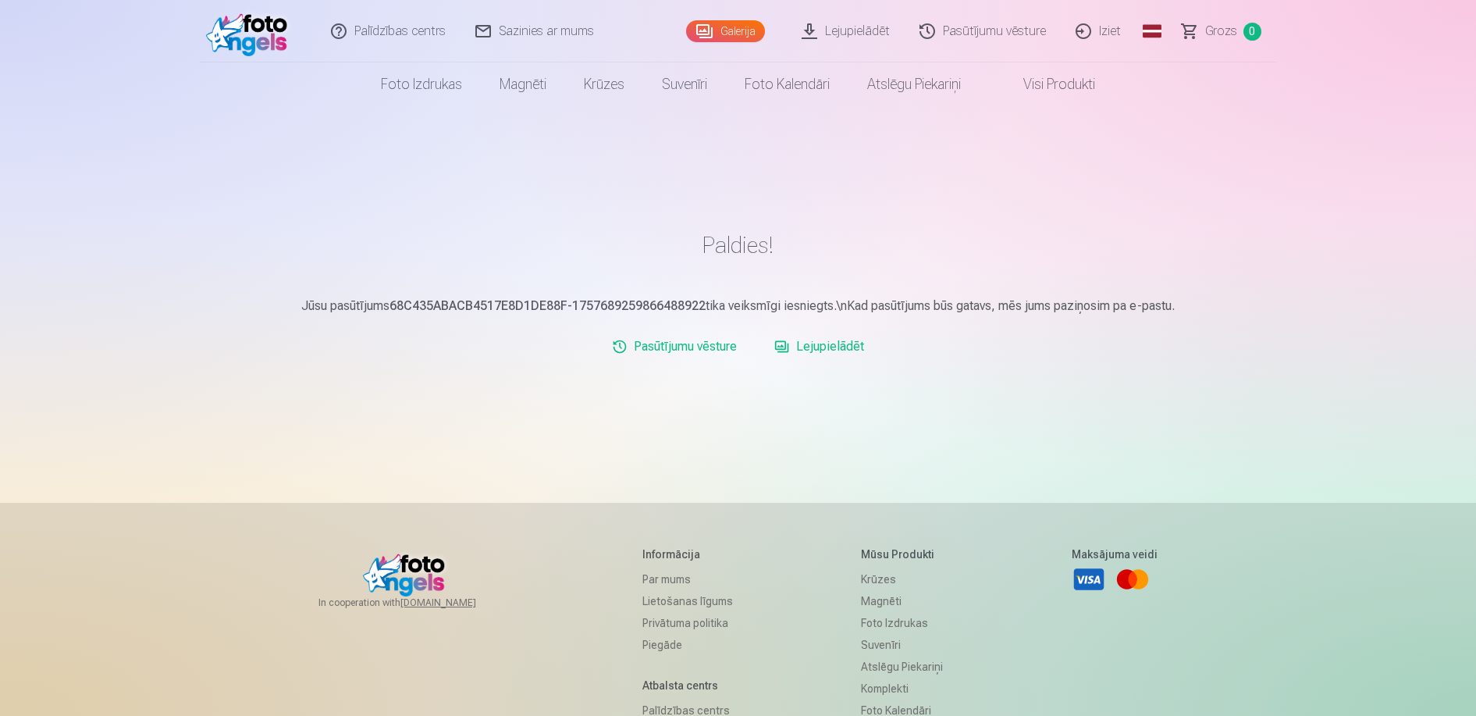
click at [834, 344] on link "Lejupielādēt" at bounding box center [819, 346] width 102 height 31
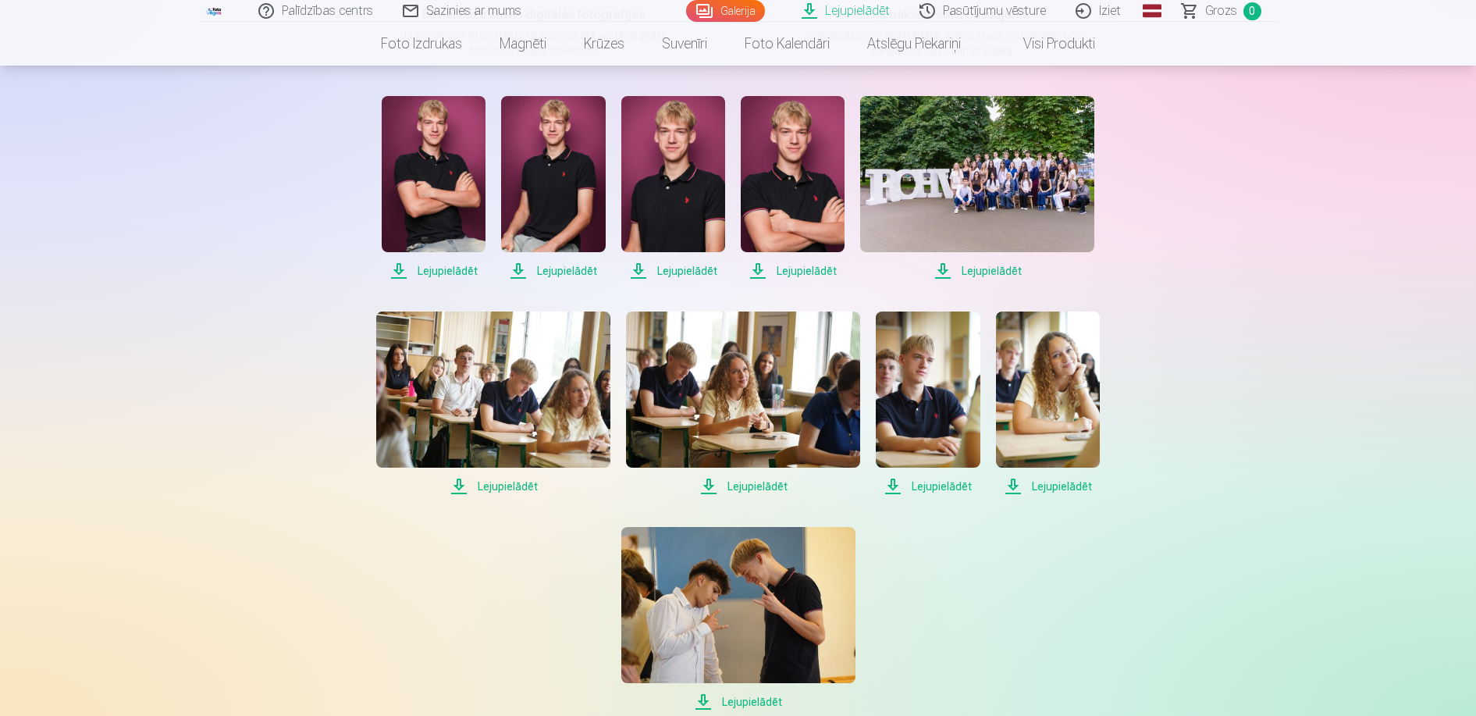
scroll to position [234, 0]
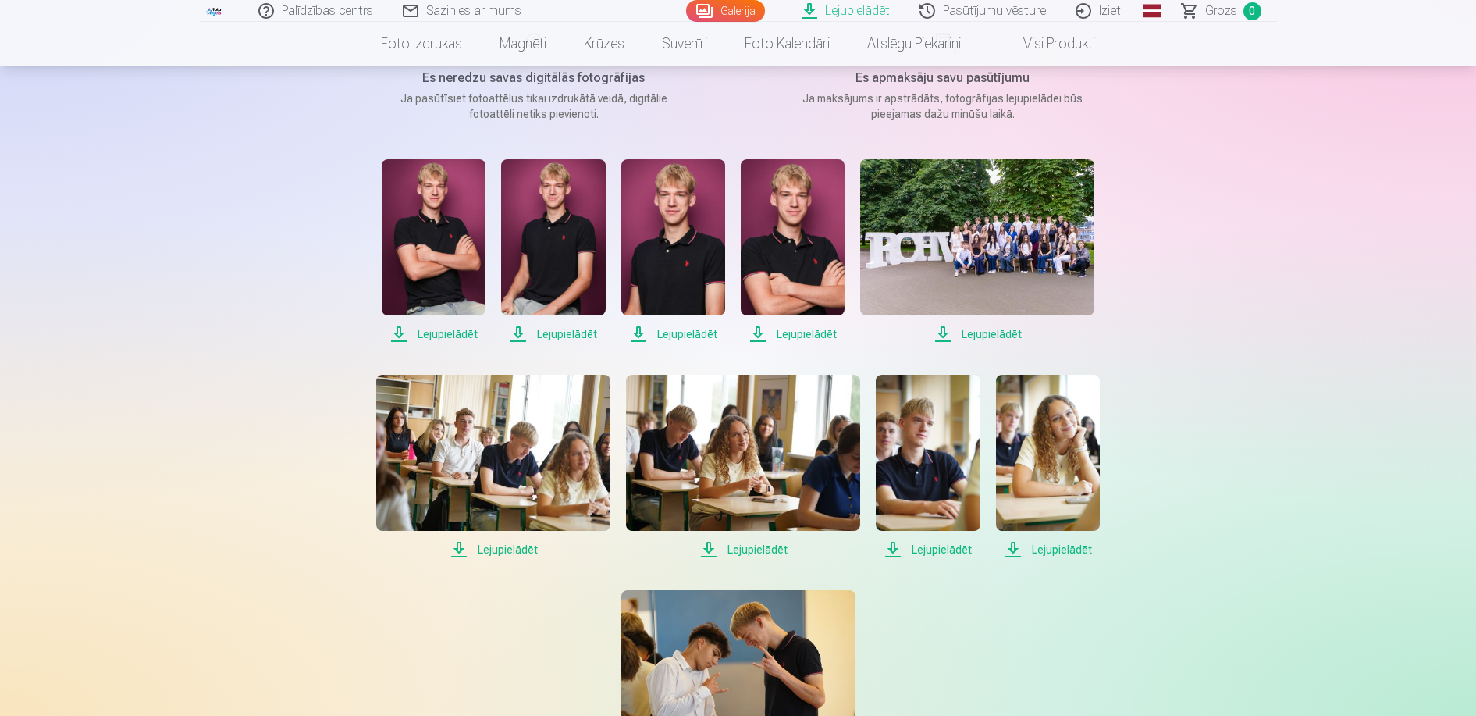
click at [696, 334] on span "Lejupielādēt" at bounding box center [673, 334] width 104 height 19
click at [693, 323] on link "Lejupielādēt" at bounding box center [673, 251] width 104 height 184
click at [996, 334] on span "Lejupielādēt" at bounding box center [977, 334] width 234 height 19
click at [985, 332] on span "Lejupielādēt" at bounding box center [977, 334] width 234 height 19
click at [491, 550] on span "Lejupielādēt" at bounding box center [493, 549] width 234 height 19
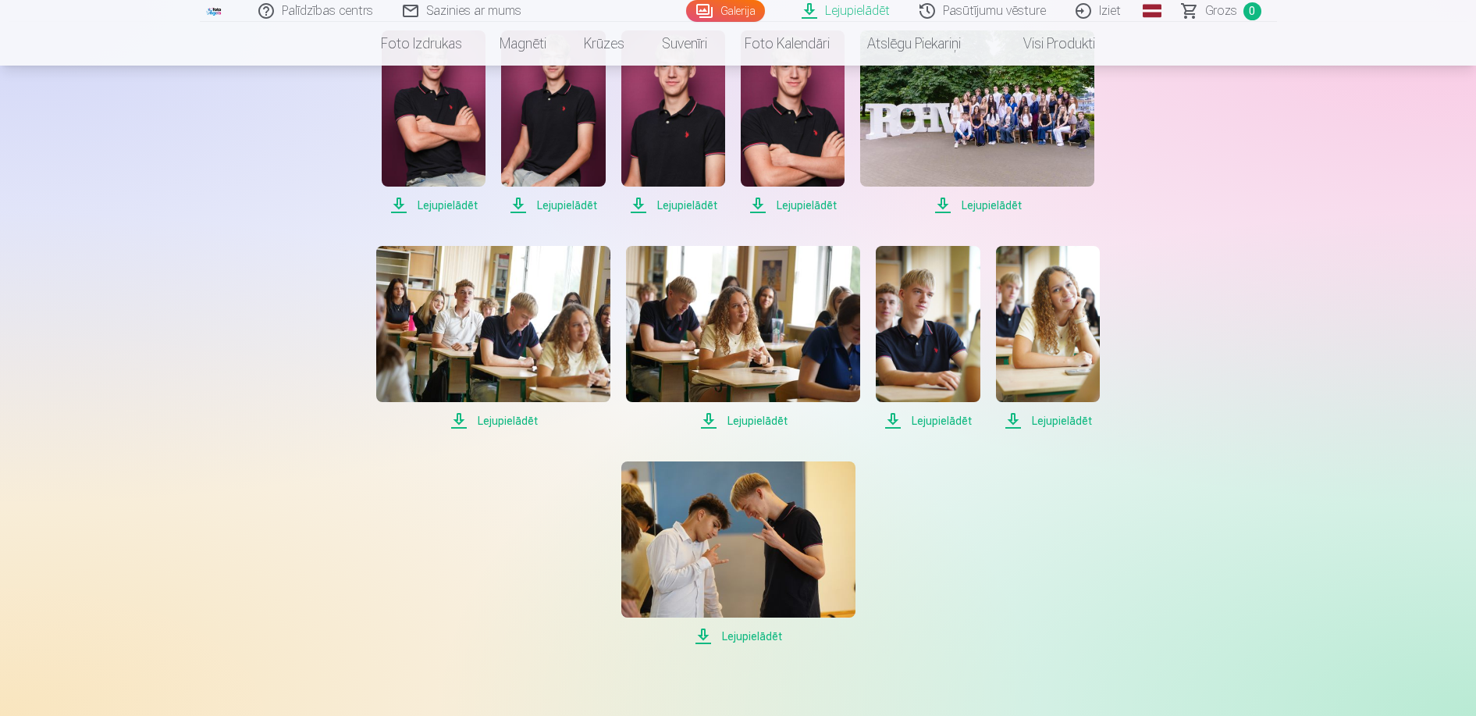
scroll to position [390, 0]
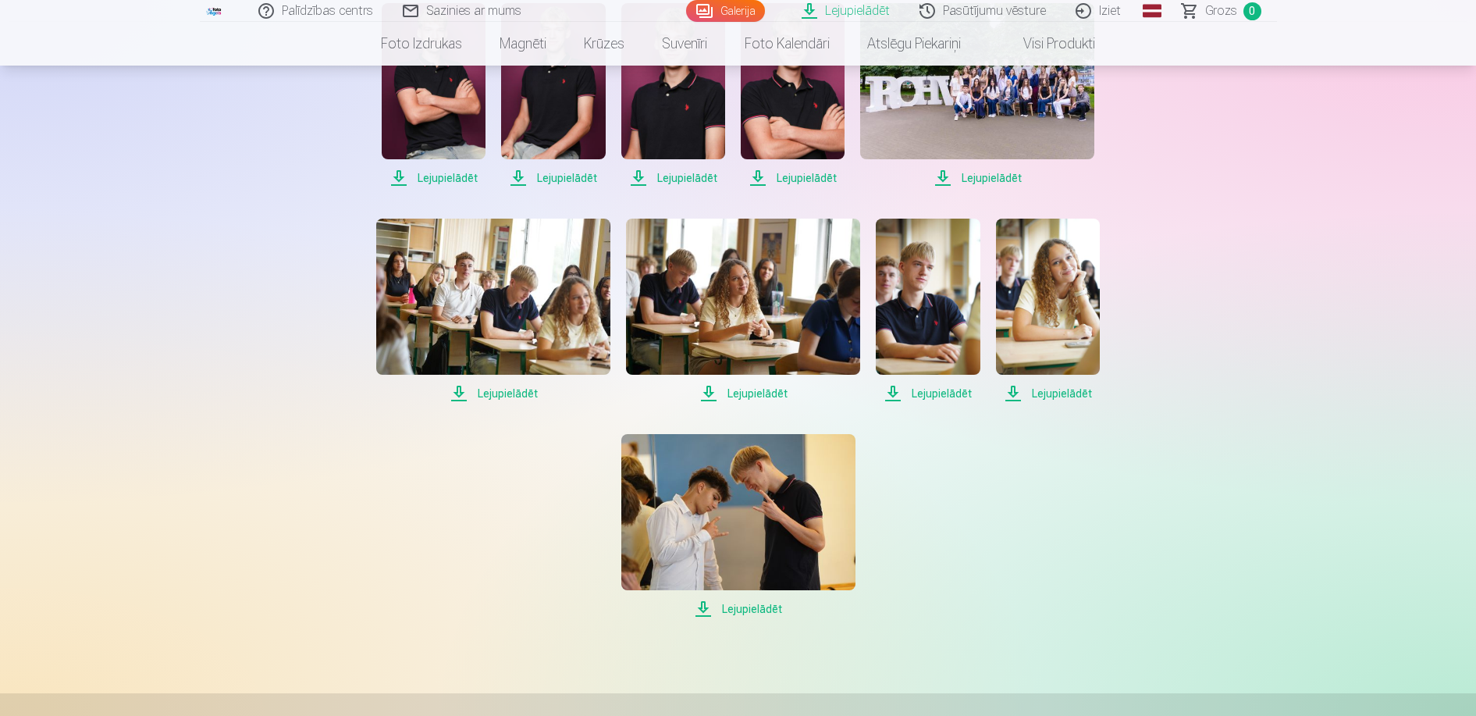
click at [923, 390] on span "Lejupielādēt" at bounding box center [928, 393] width 104 height 19
click at [750, 606] on span "Lejupielādēt" at bounding box center [738, 608] width 234 height 19
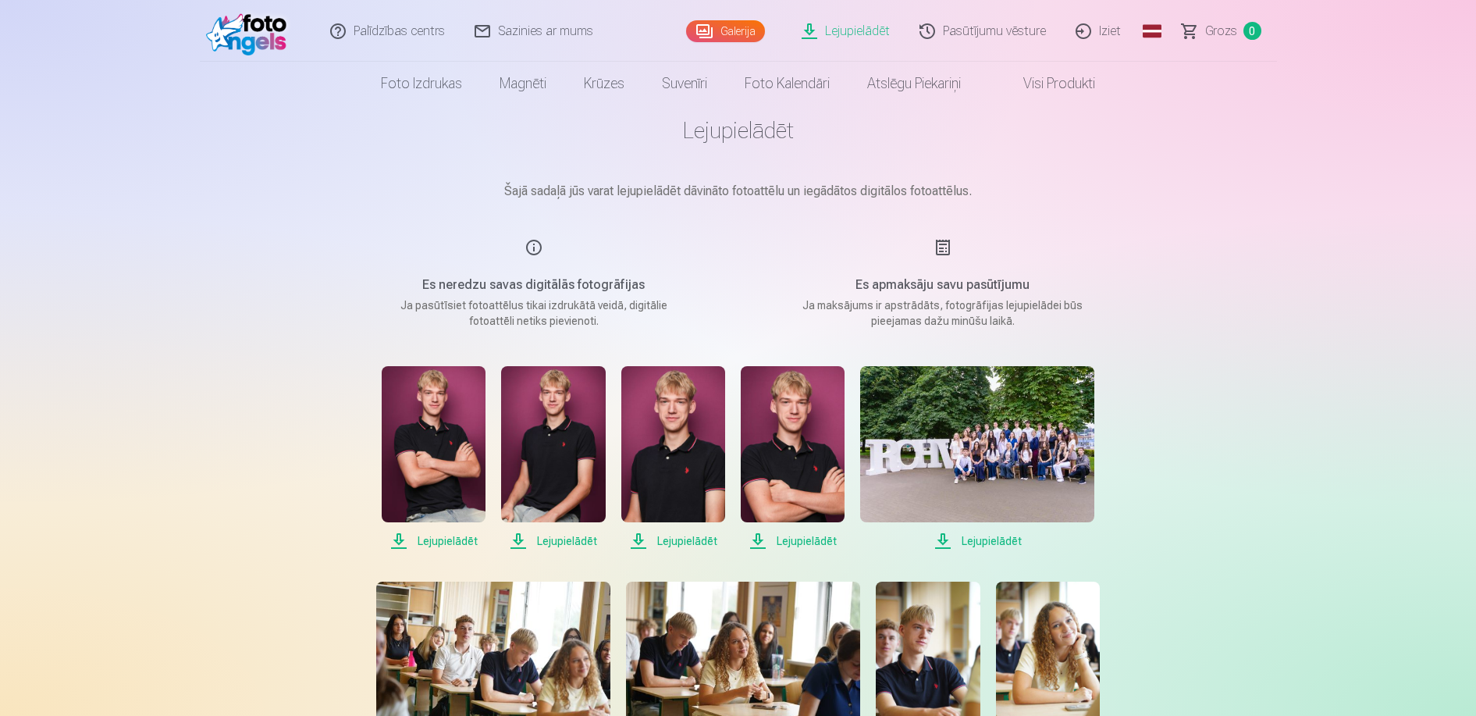
scroll to position [0, 0]
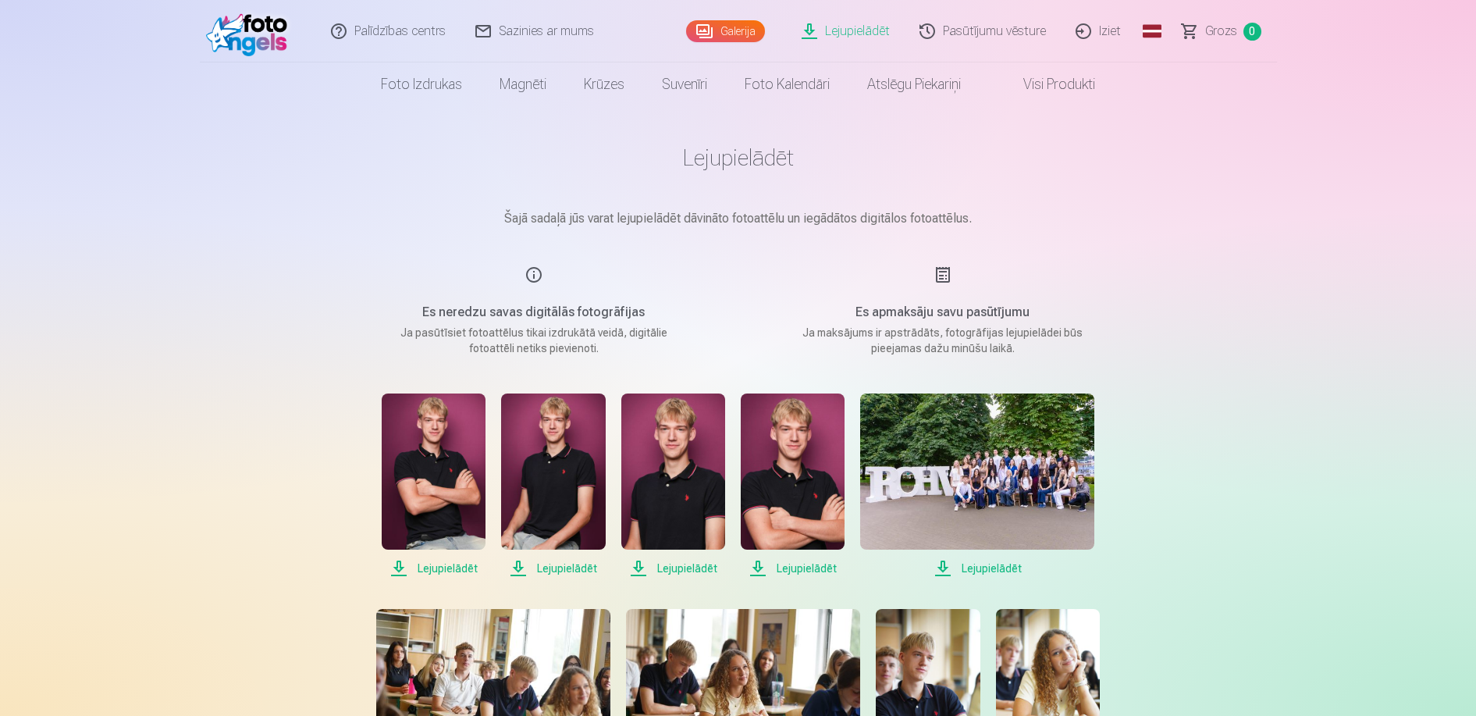
click at [1102, 30] on link "Iziet" at bounding box center [1099, 31] width 75 height 62
